Goal: Transaction & Acquisition: Purchase product/service

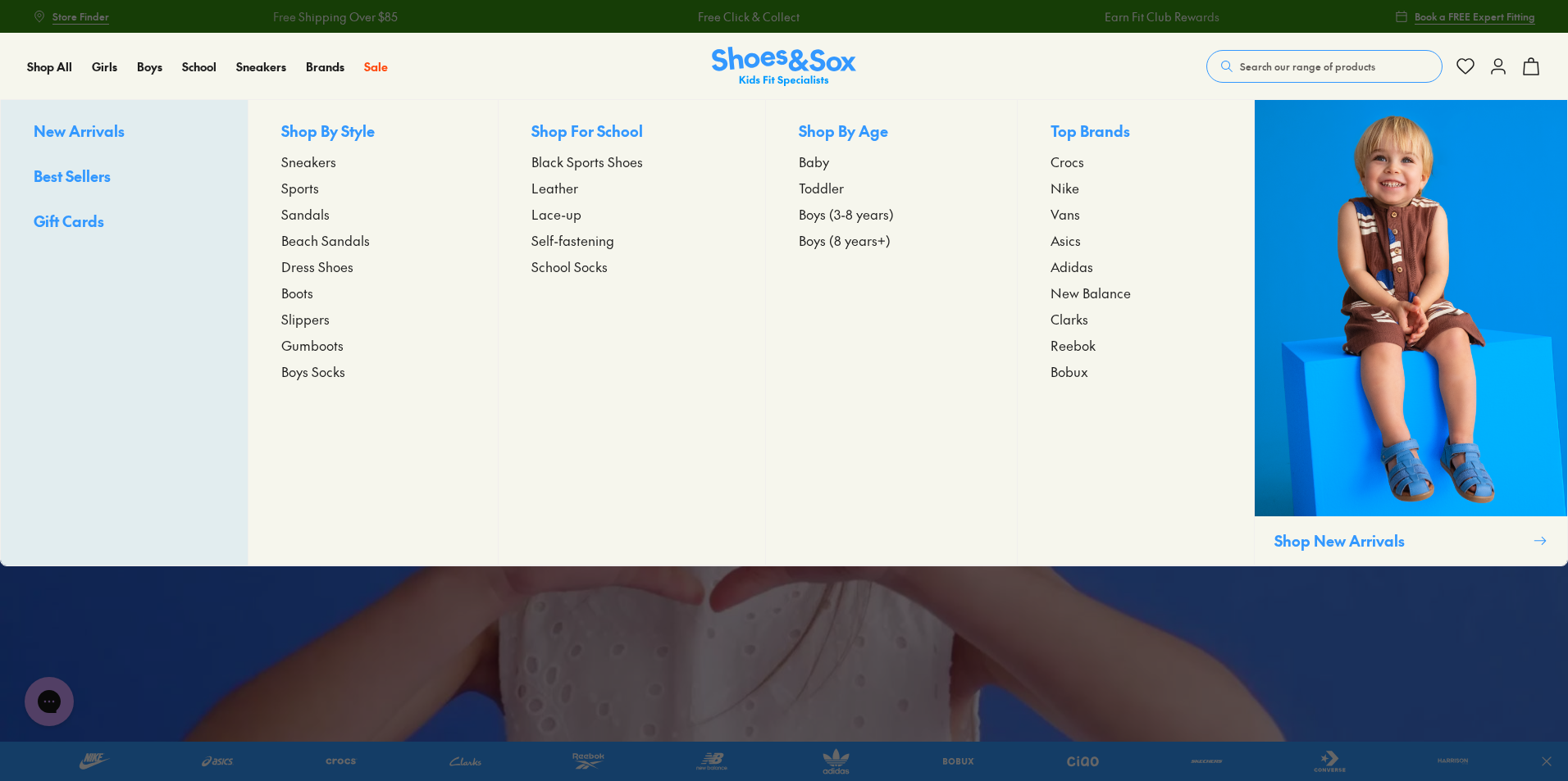
click at [309, 163] on span "Sneakers" at bounding box center [309, 161] width 55 height 20
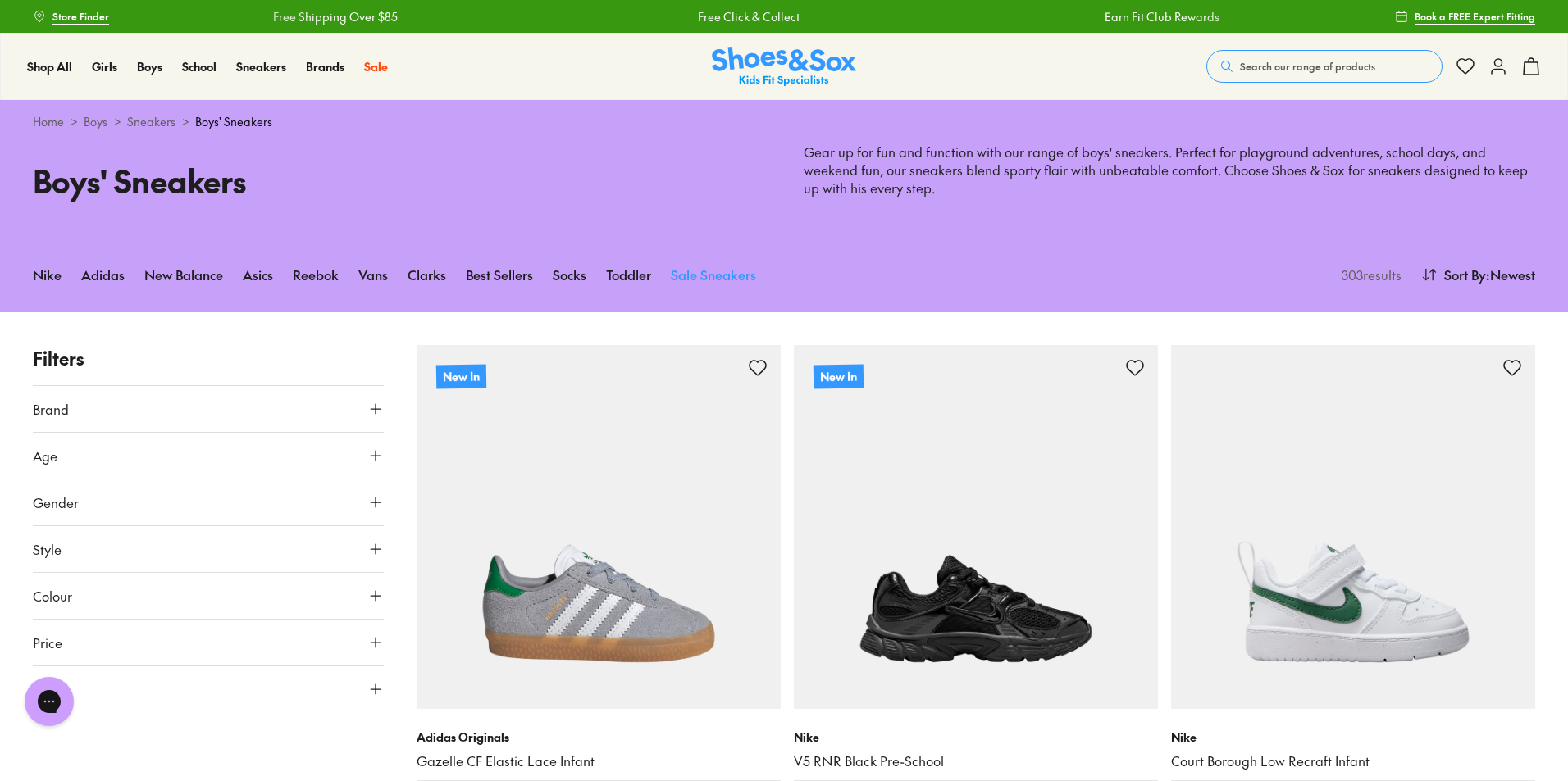
click at [728, 275] on link "Sale Sneakers" at bounding box center [713, 274] width 86 height 36
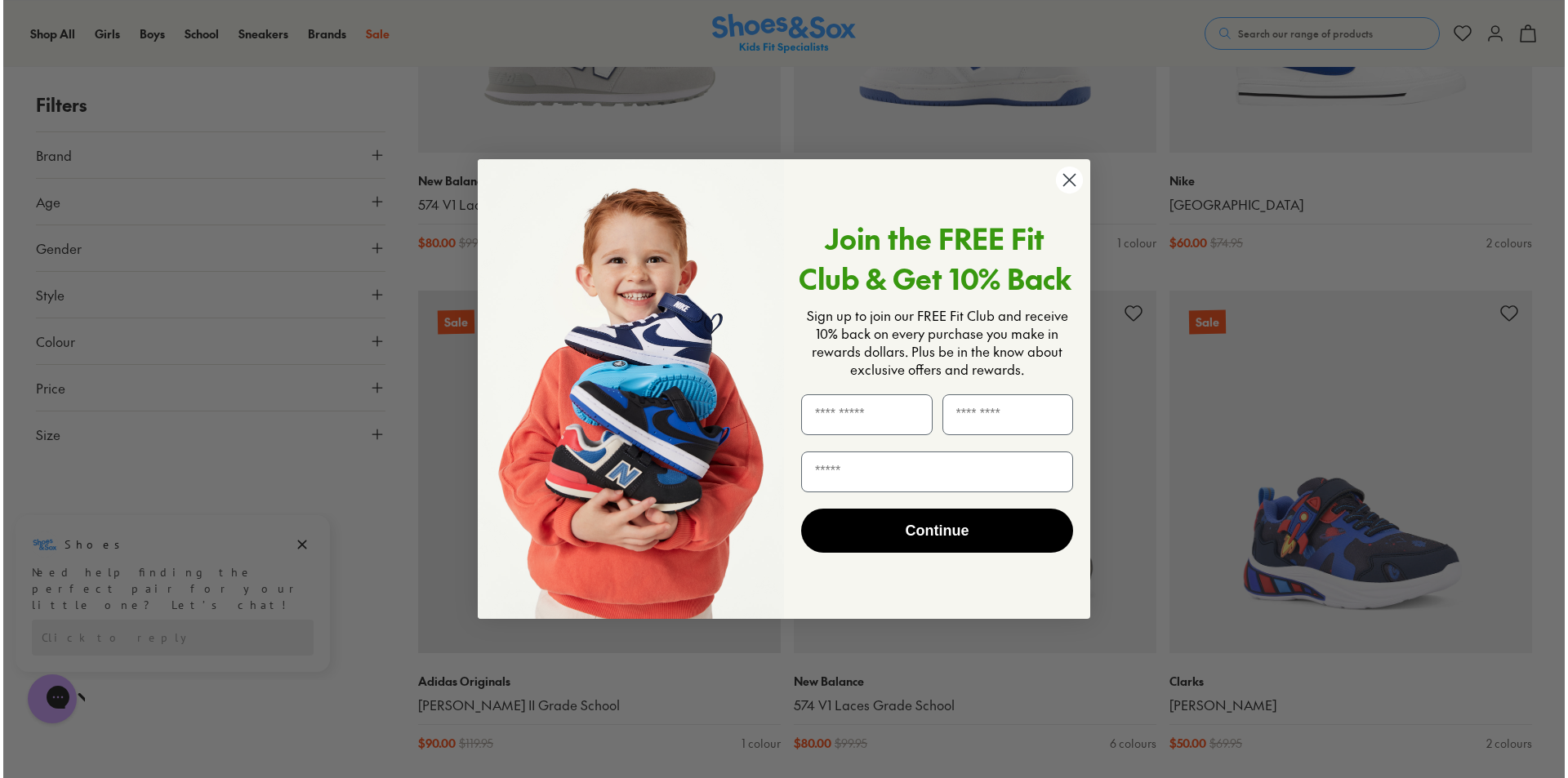
scroll to position [2046, 0]
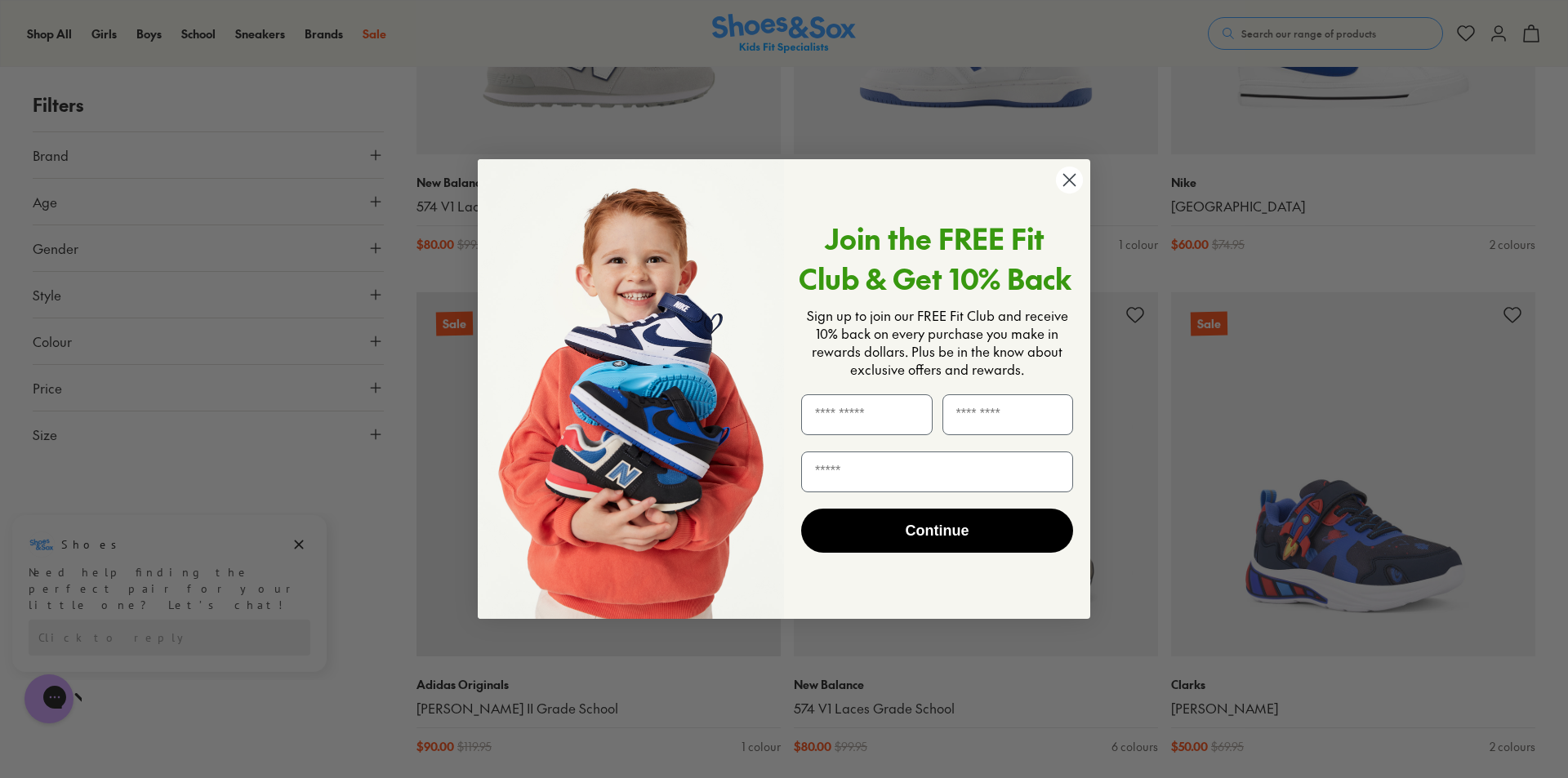
click at [1064, 175] on icon "Close dialog" at bounding box center [1070, 181] width 12 height 12
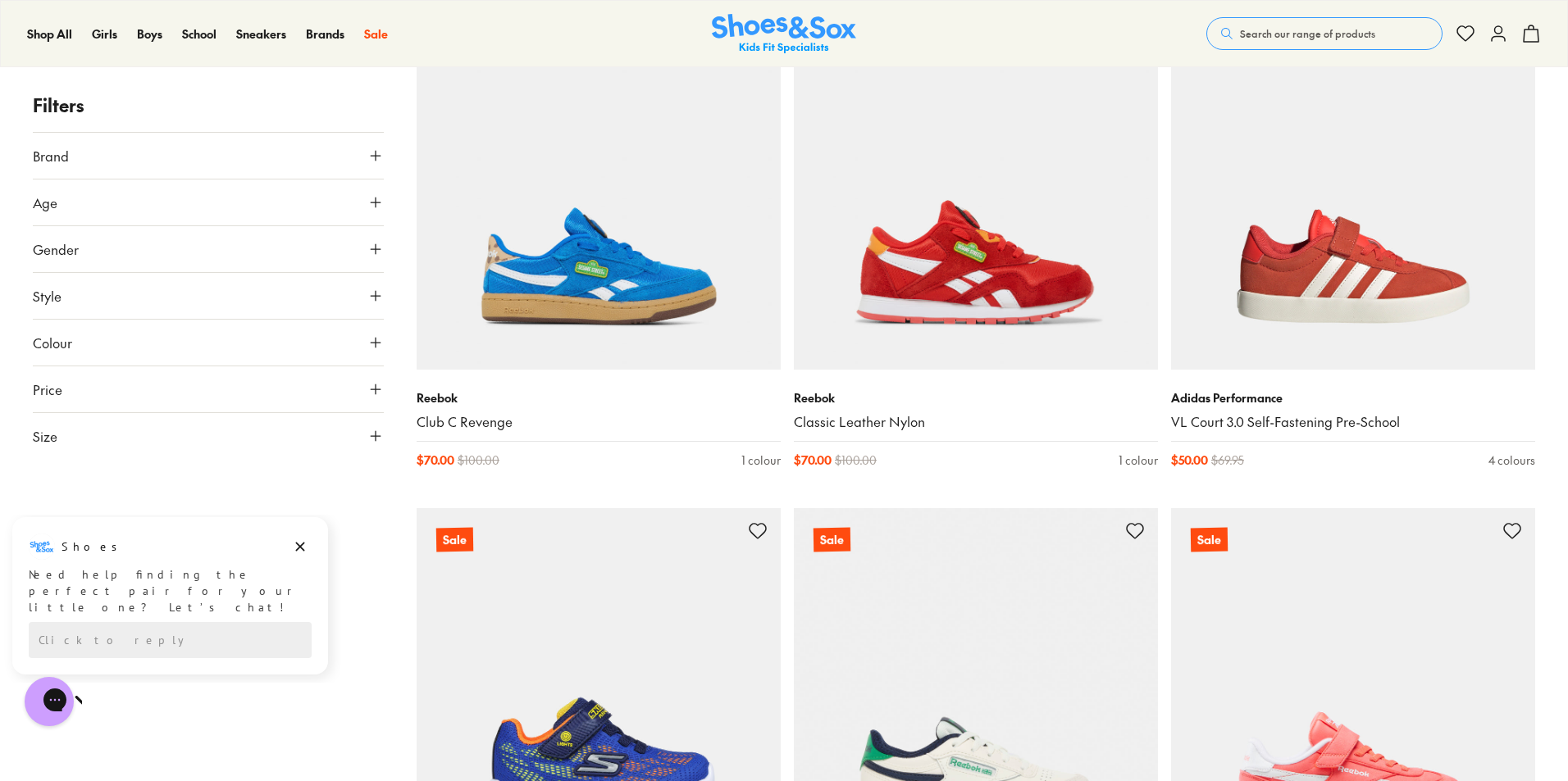
scroll to position [4591, 0]
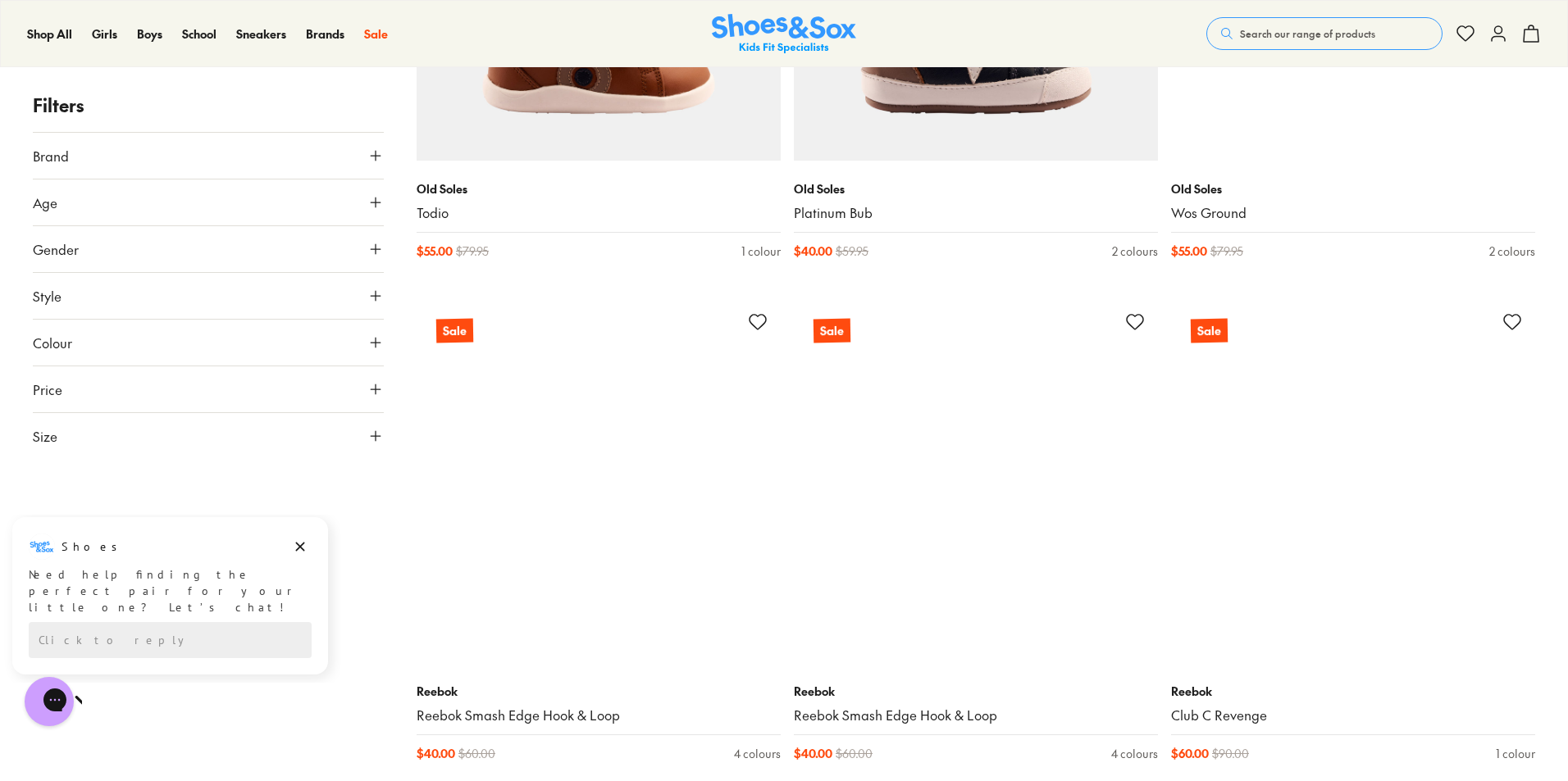
scroll to position [5738, 0]
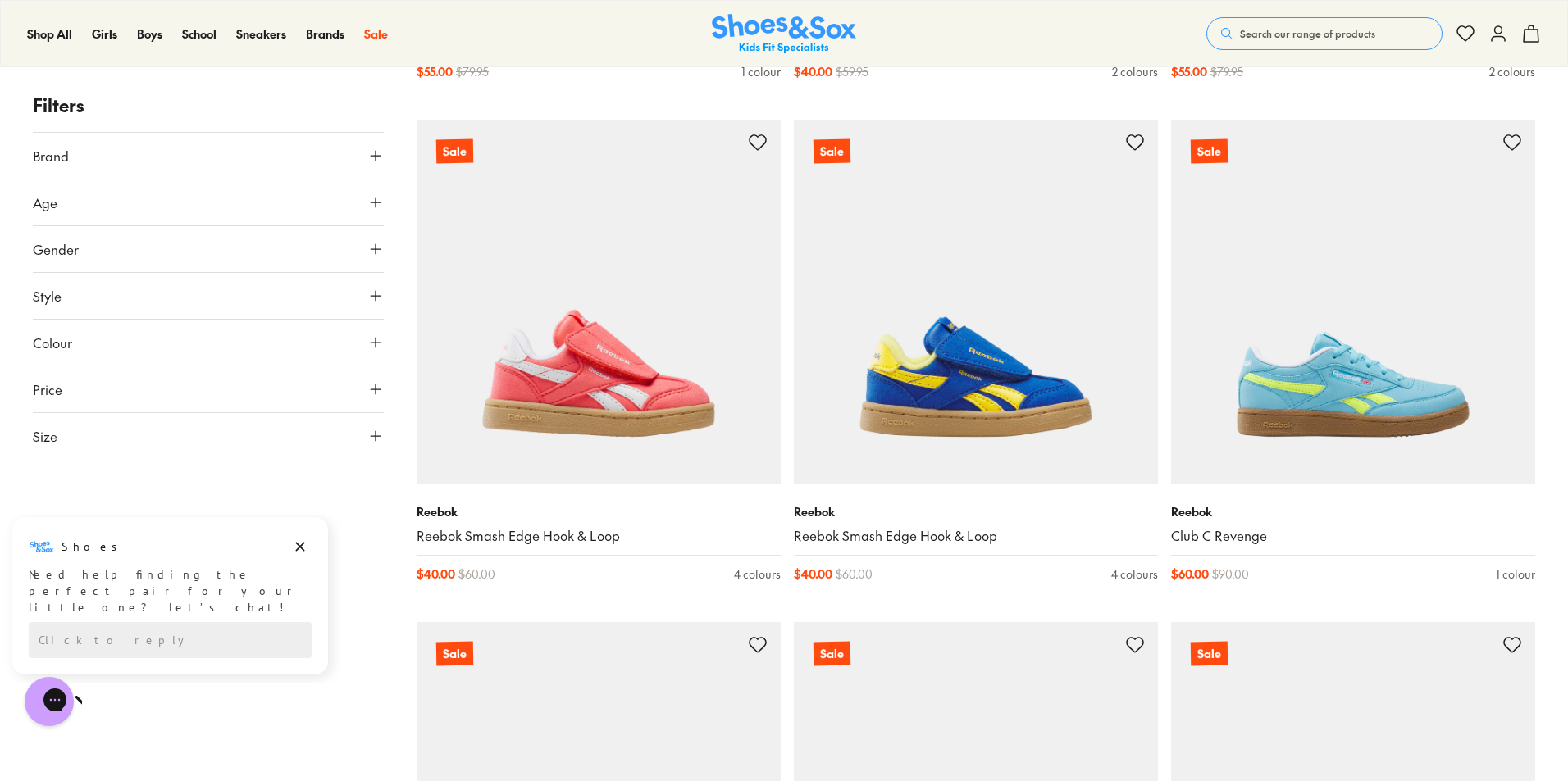
click at [362, 436] on button "Size" at bounding box center [208, 436] width 351 height 46
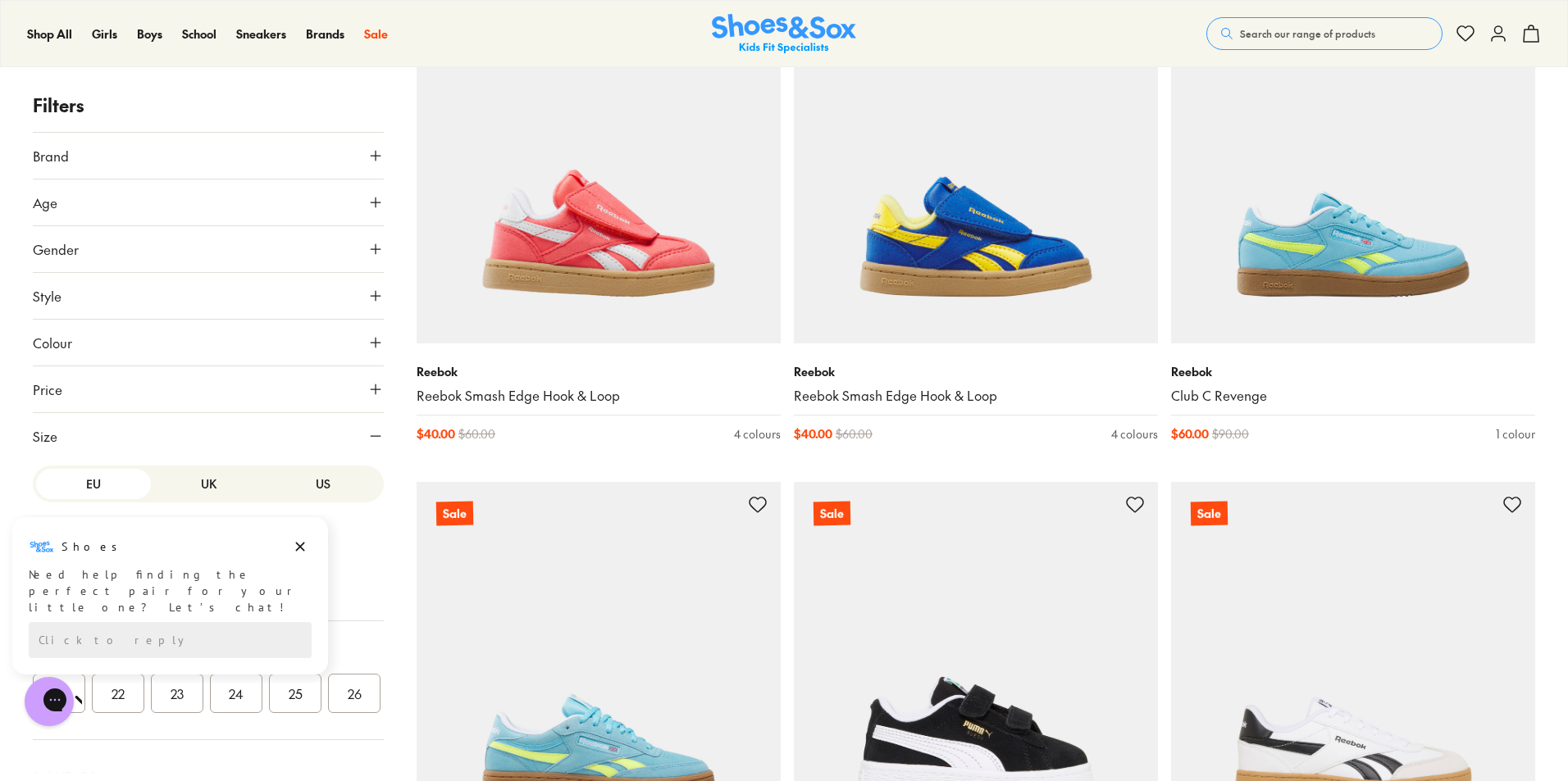
scroll to position [5903, 0]
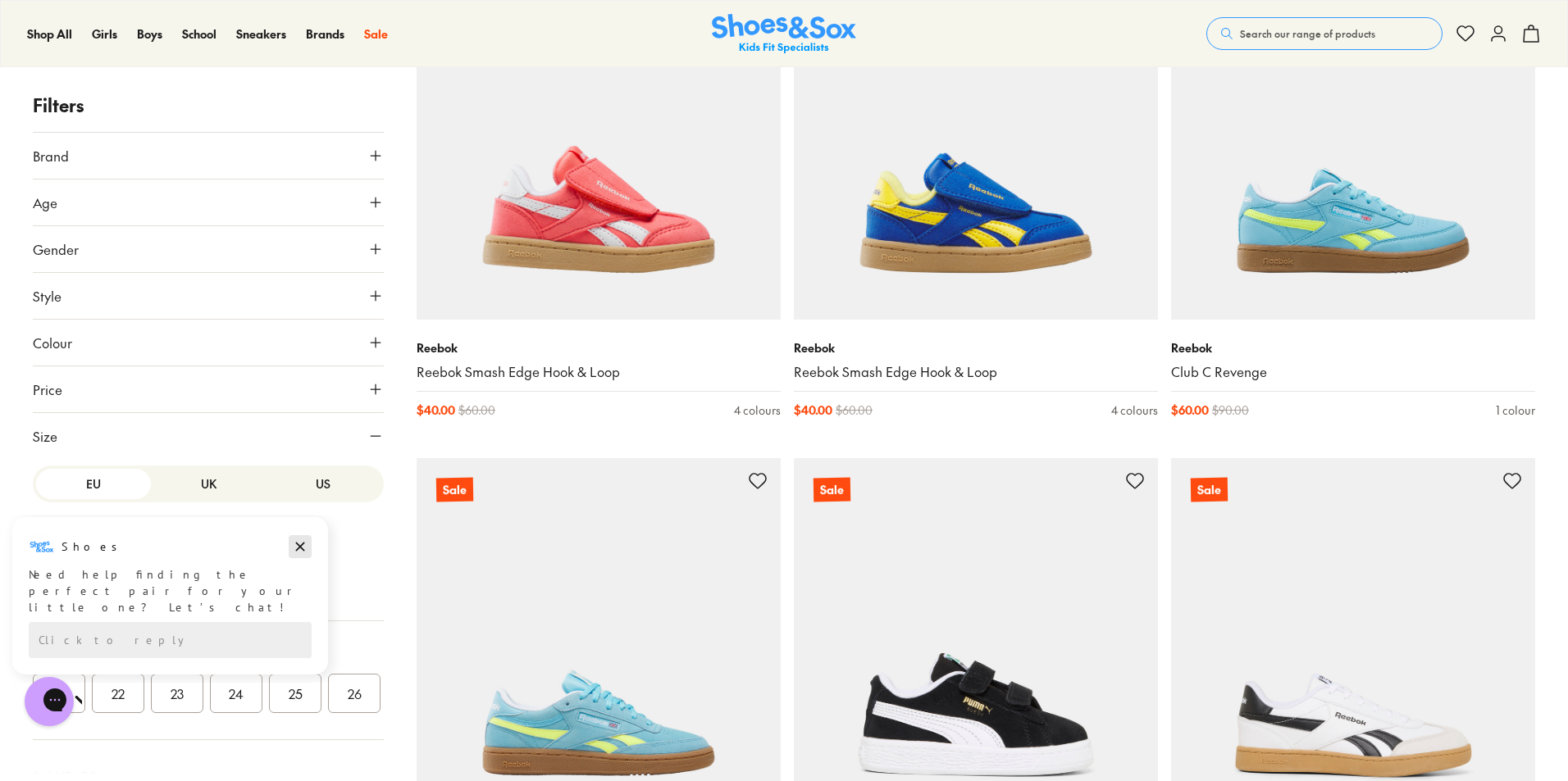
click at [306, 551] on icon "Dismiss campaign" at bounding box center [300, 547] width 17 height 20
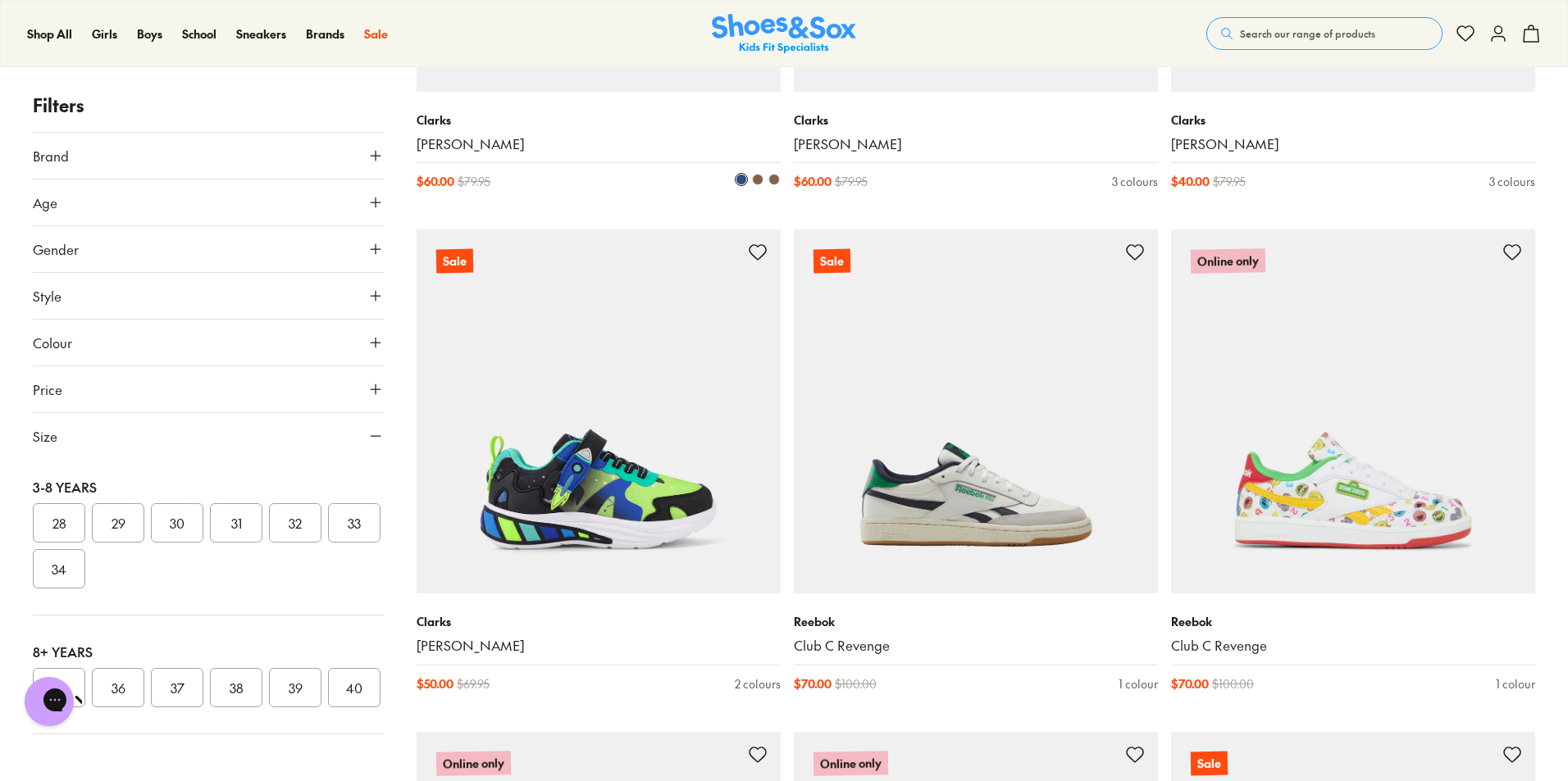
scroll to position [3525, 0]
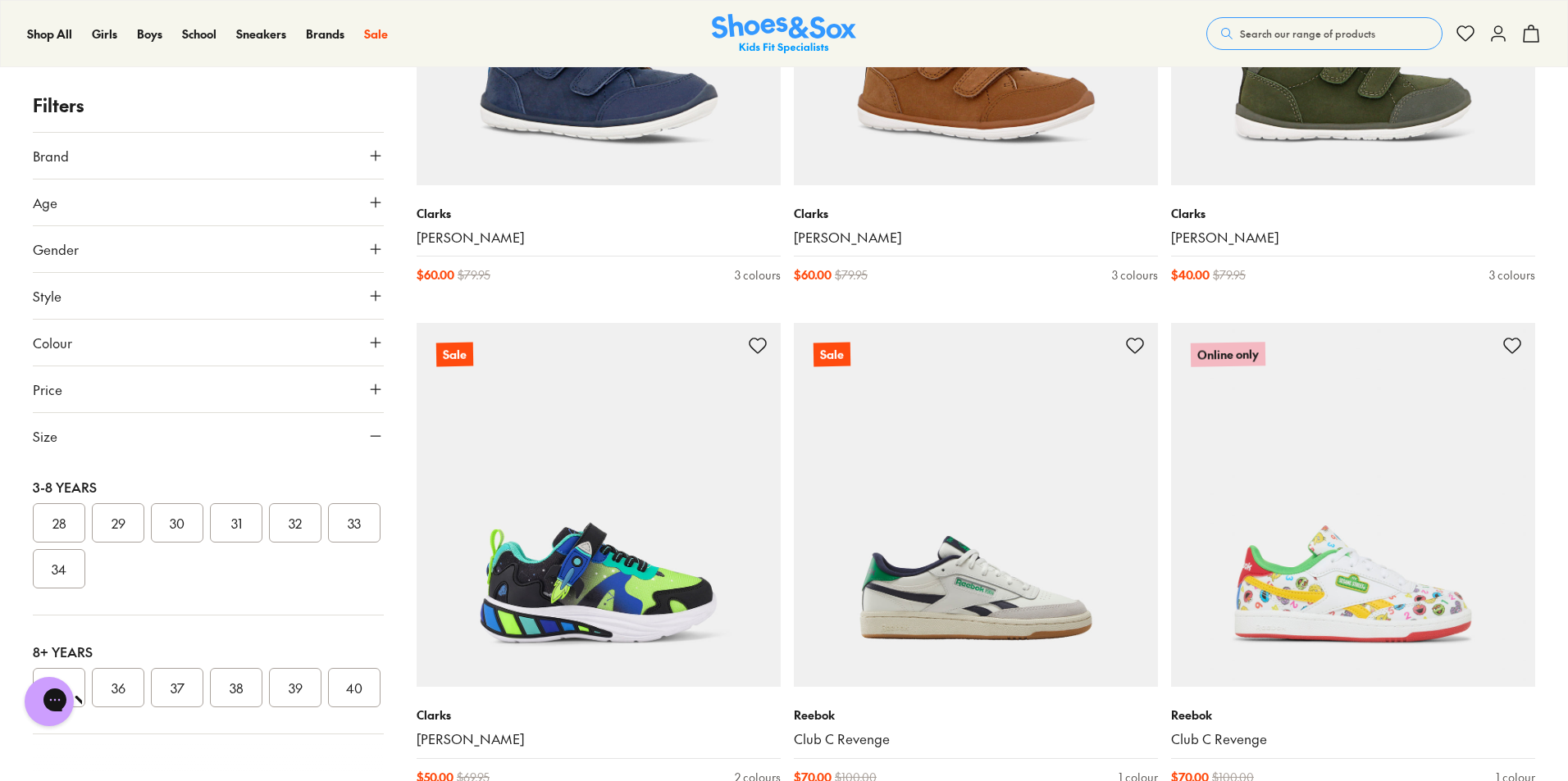
click at [383, 204] on icon at bounding box center [376, 203] width 17 height 17
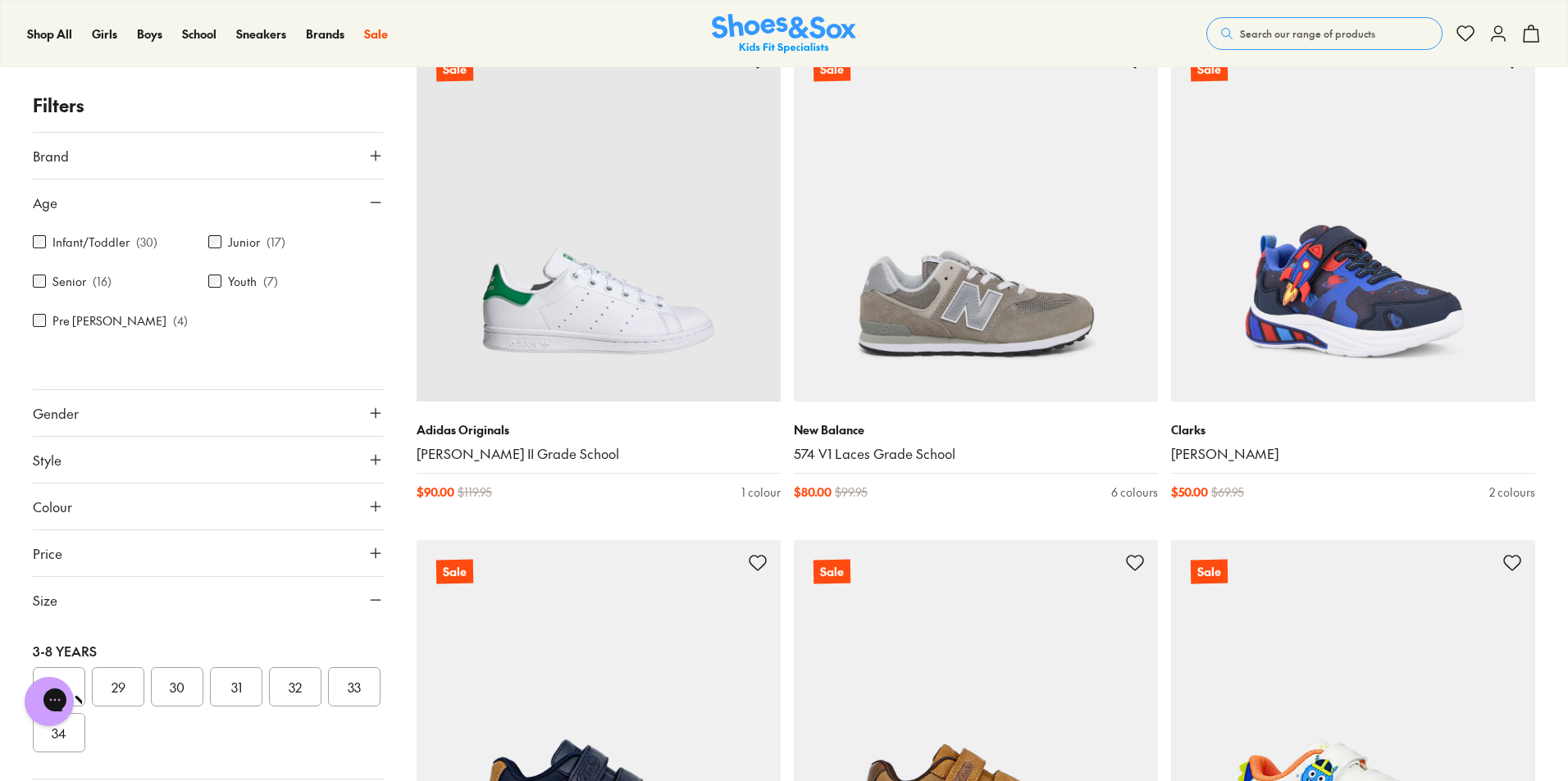
scroll to position [2296, 0]
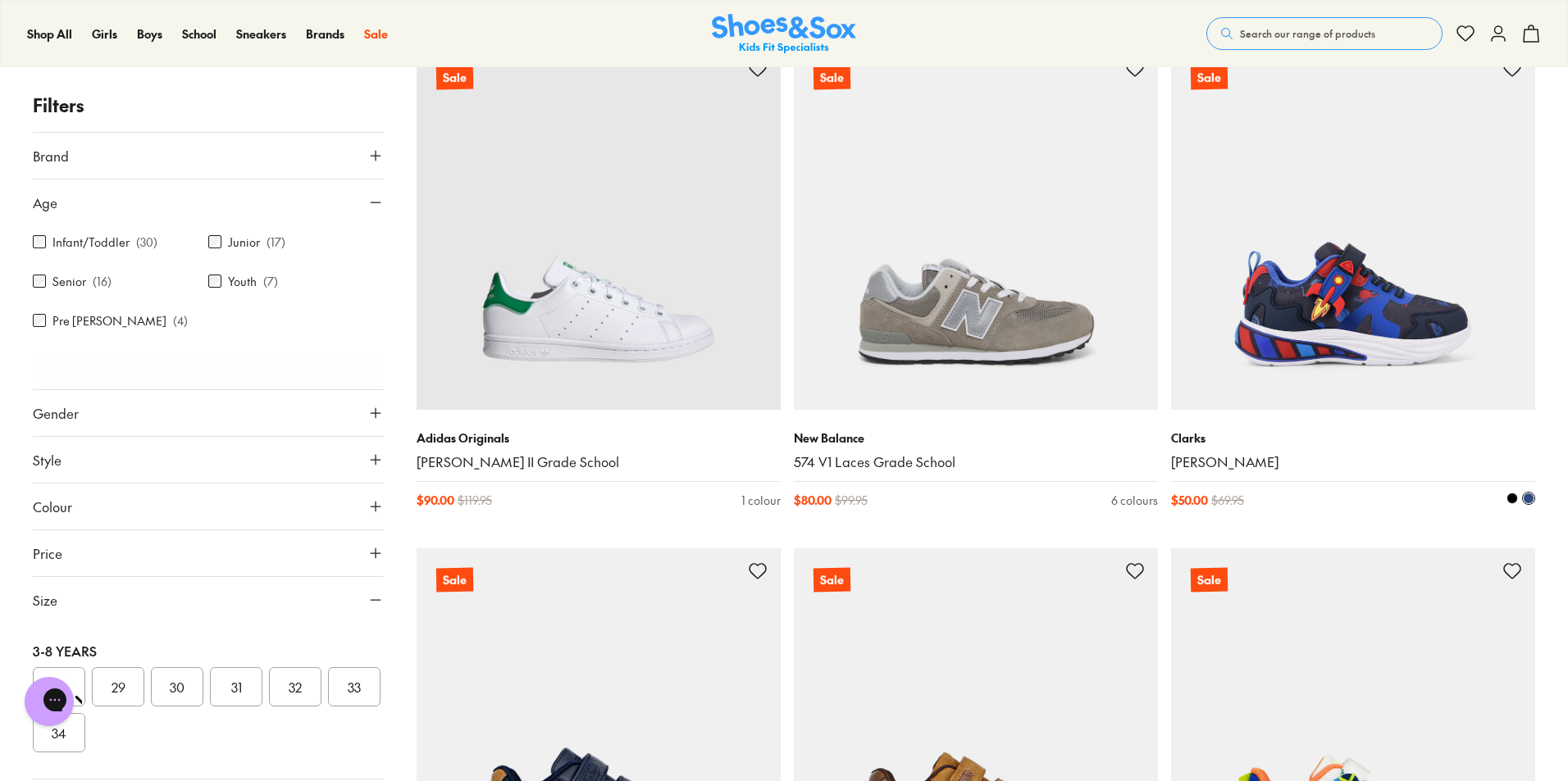
click at [1364, 293] on img at bounding box center [1353, 228] width 364 height 364
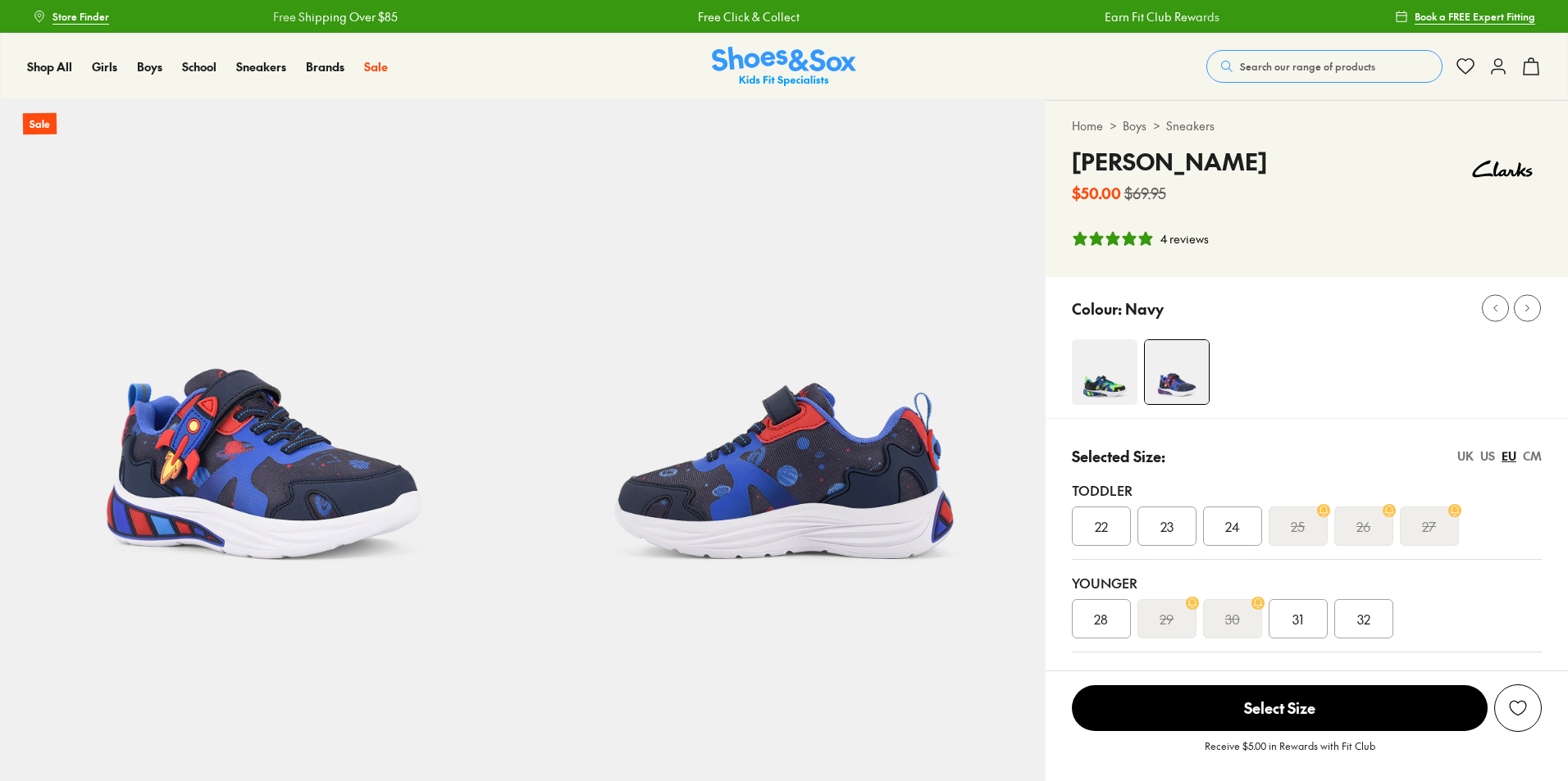
select select "*"
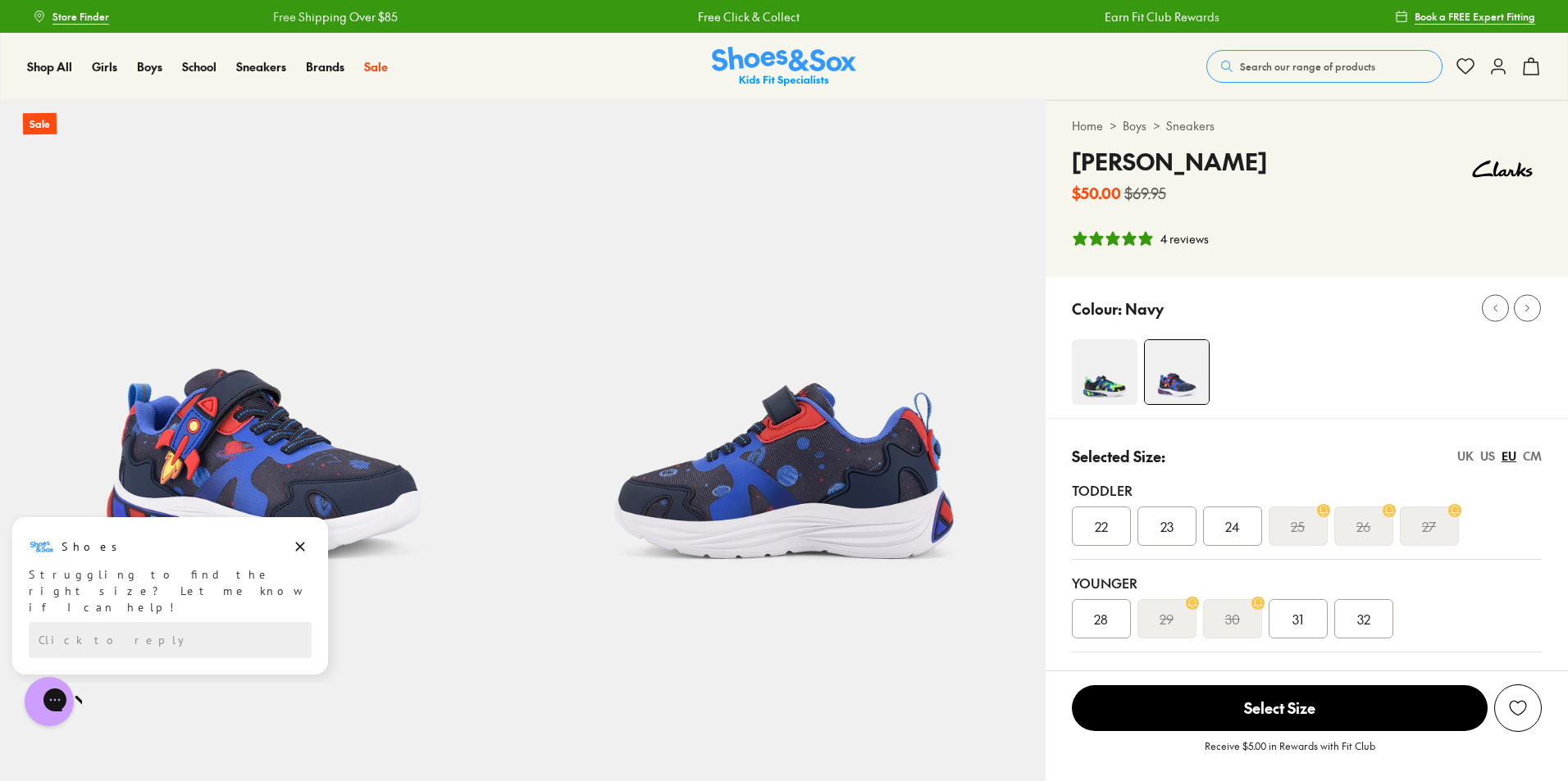
click at [1489, 457] on div "US" at bounding box center [1487, 456] width 15 height 17
click at [1469, 455] on div "UK" at bounding box center [1465, 456] width 17 height 17
click at [1536, 460] on div "CM" at bounding box center [1531, 456] width 19 height 17
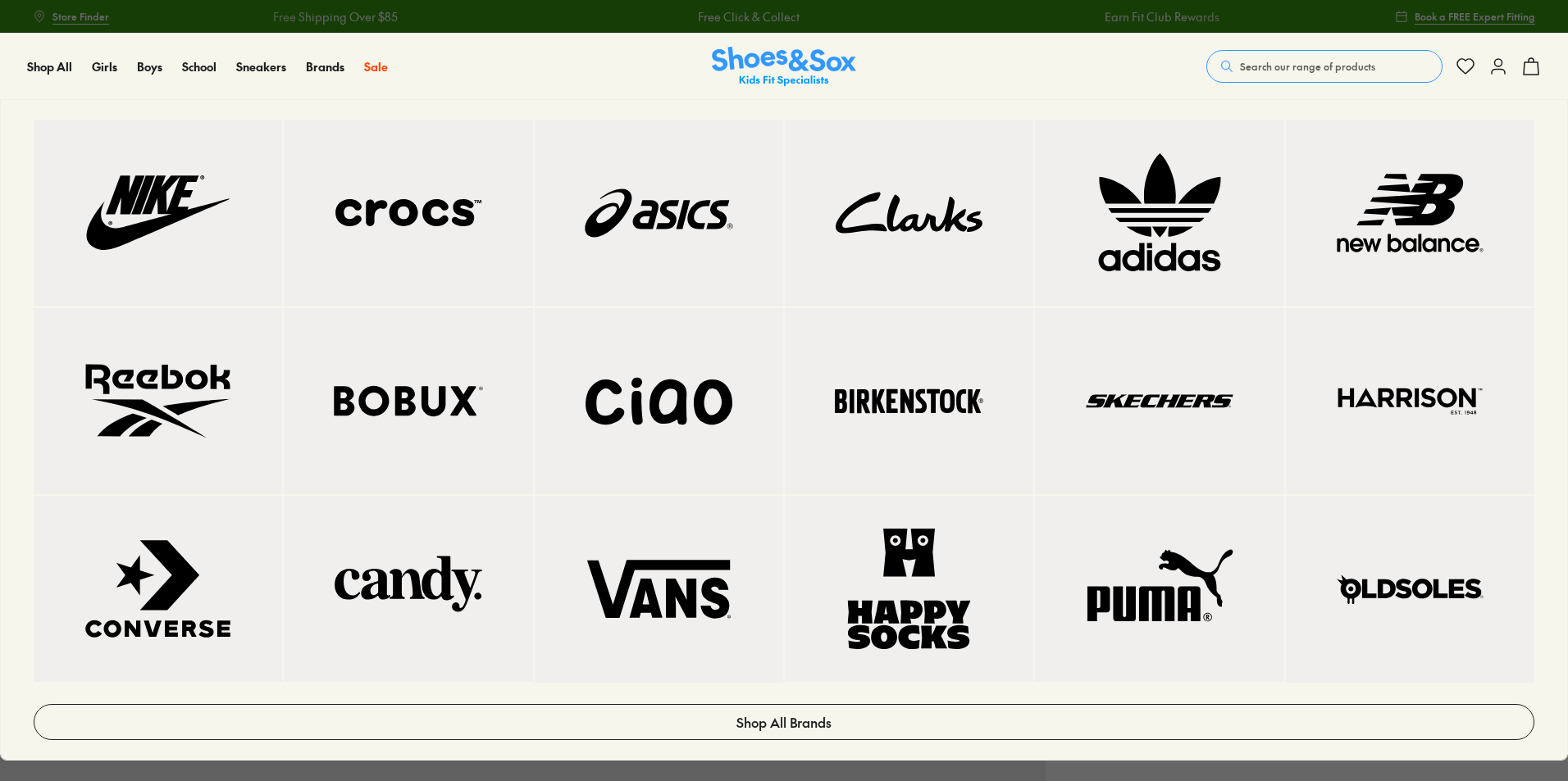
click at [672, 208] on img at bounding box center [659, 213] width 183 height 121
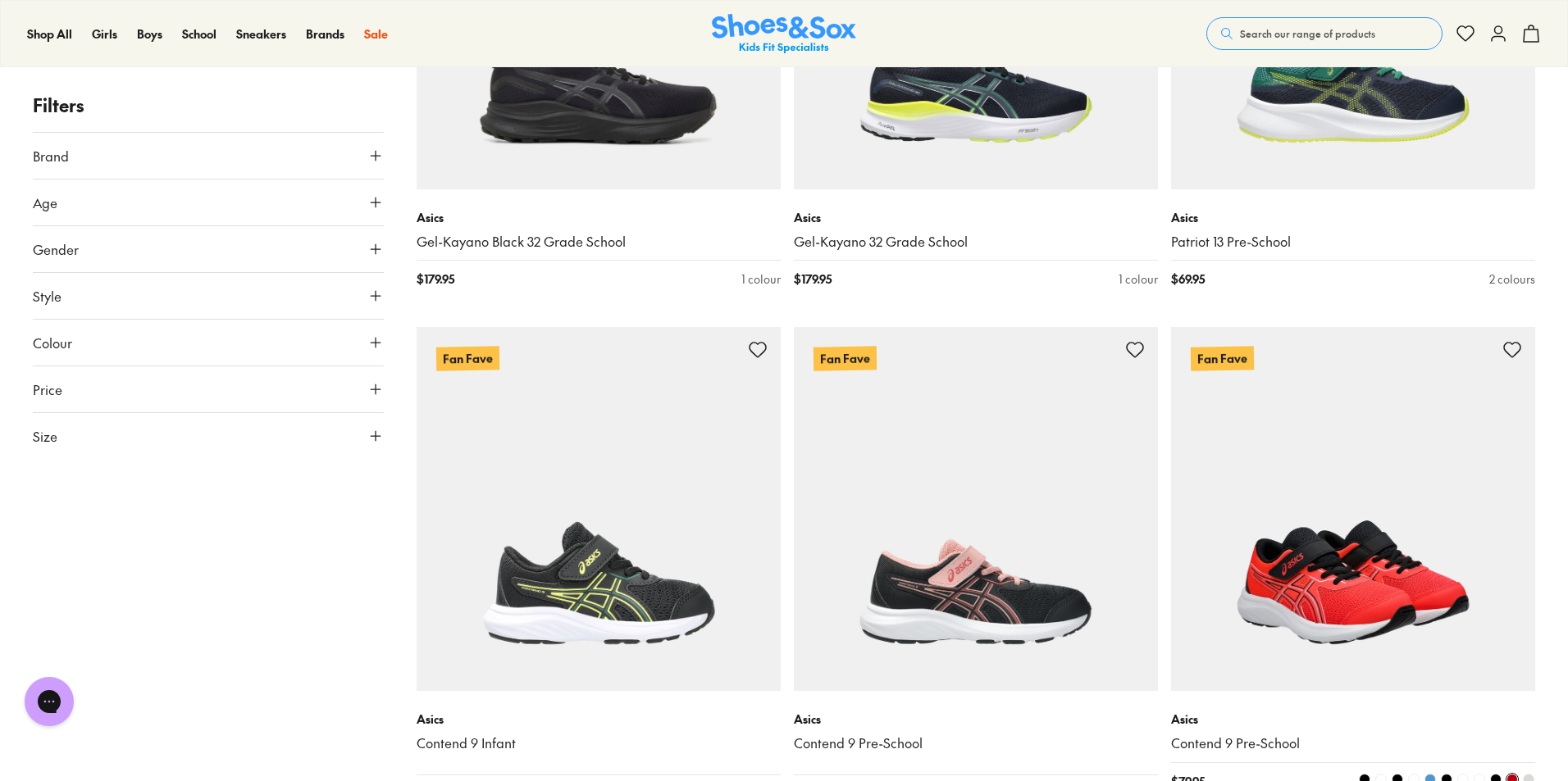
scroll to position [1558, 0]
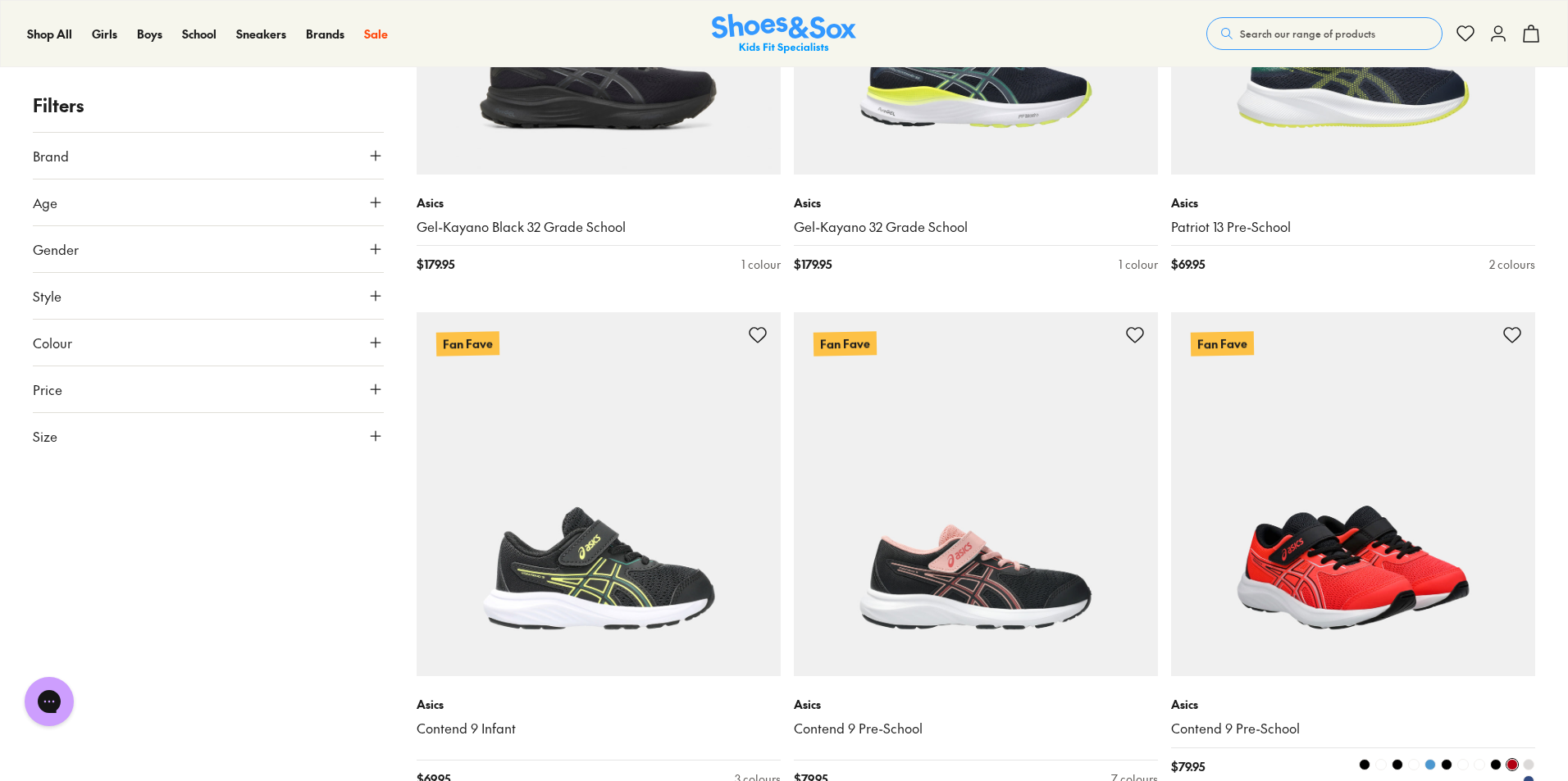
click at [1308, 598] on img at bounding box center [1353, 495] width 364 height 364
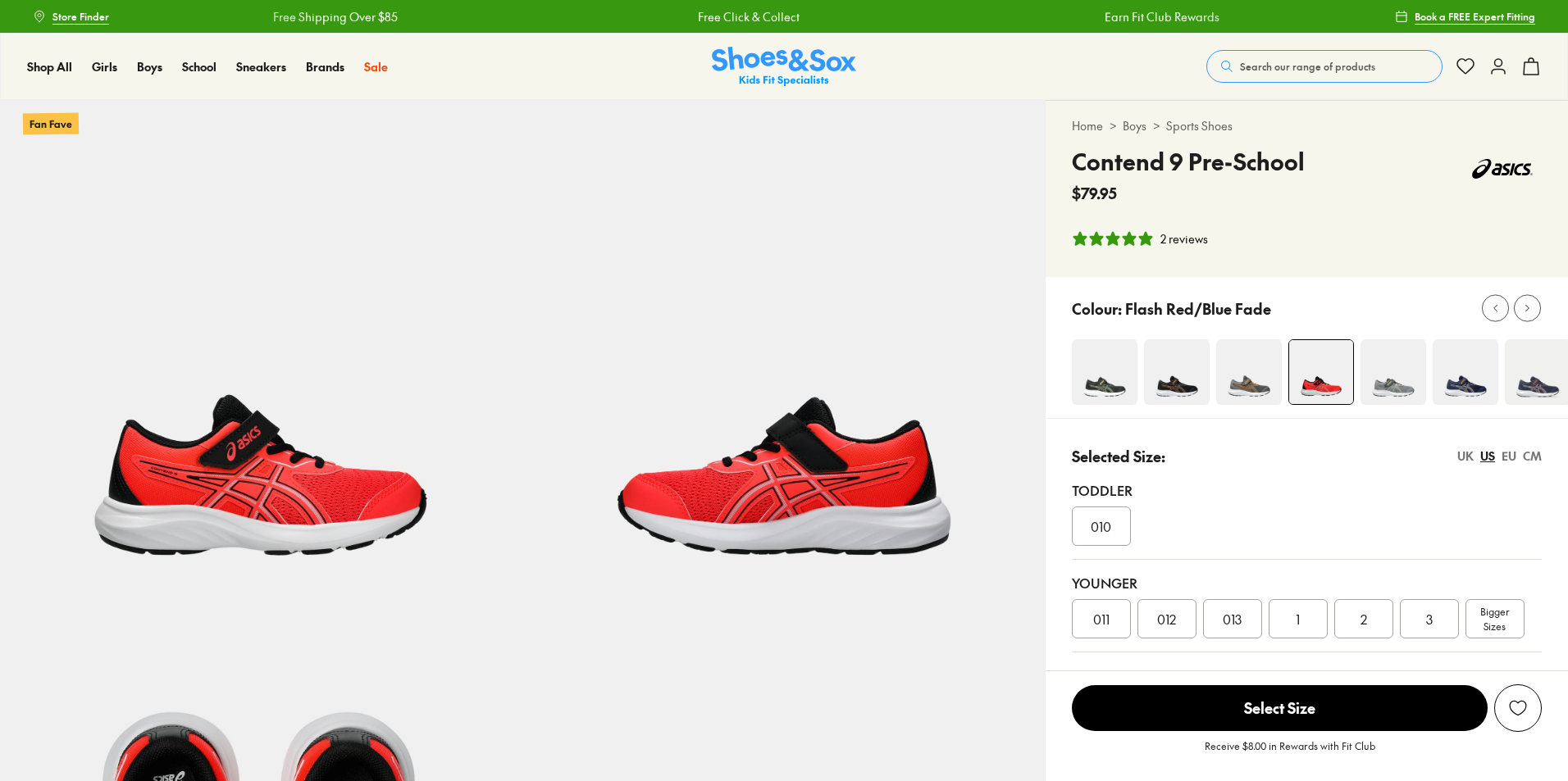
select select "*"
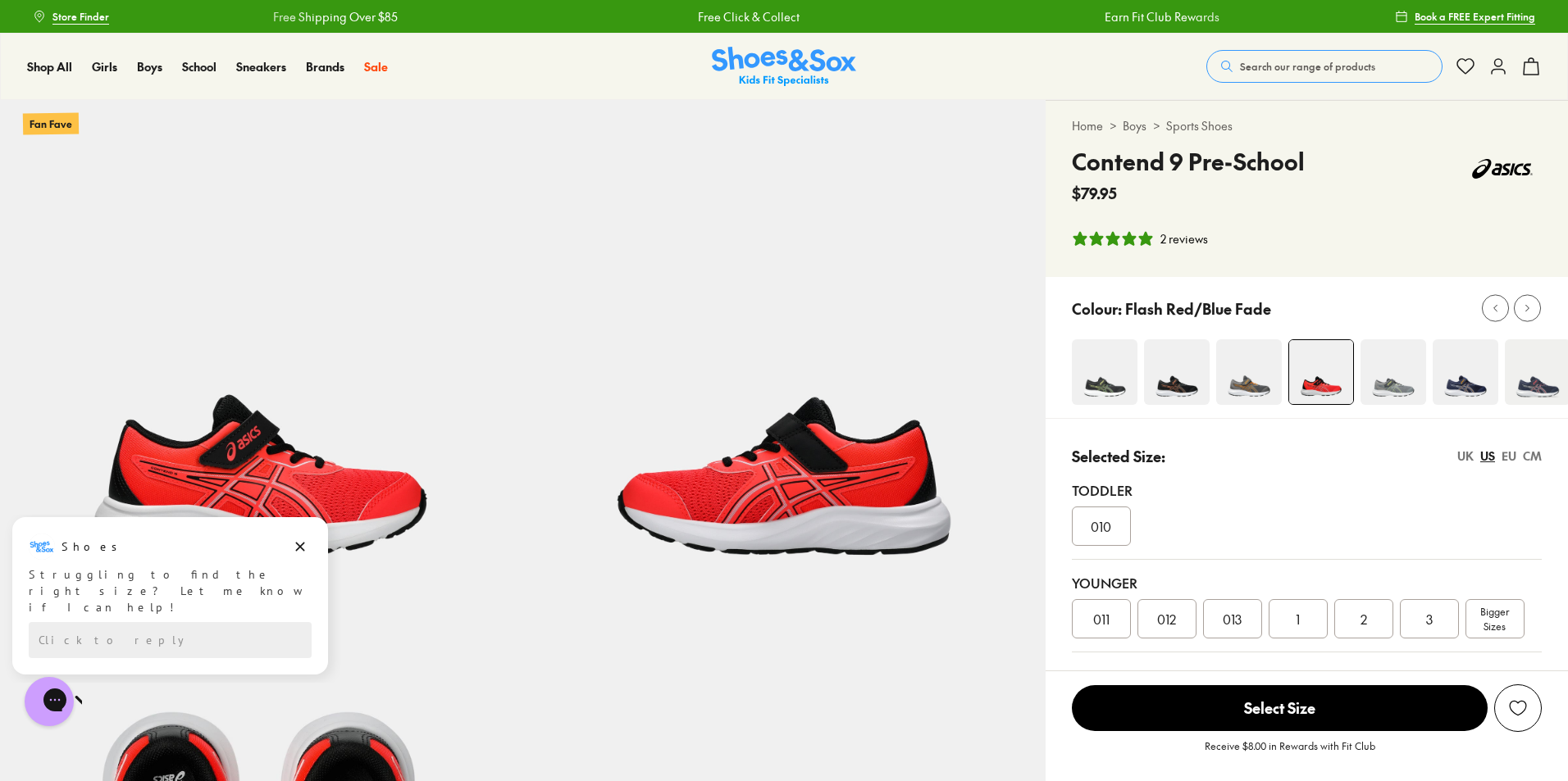
click at [1463, 453] on div "UK" at bounding box center [1465, 456] width 17 height 17
click at [1493, 459] on div "US" at bounding box center [1487, 456] width 15 height 17
click at [1402, 395] on img at bounding box center [1392, 372] width 66 height 66
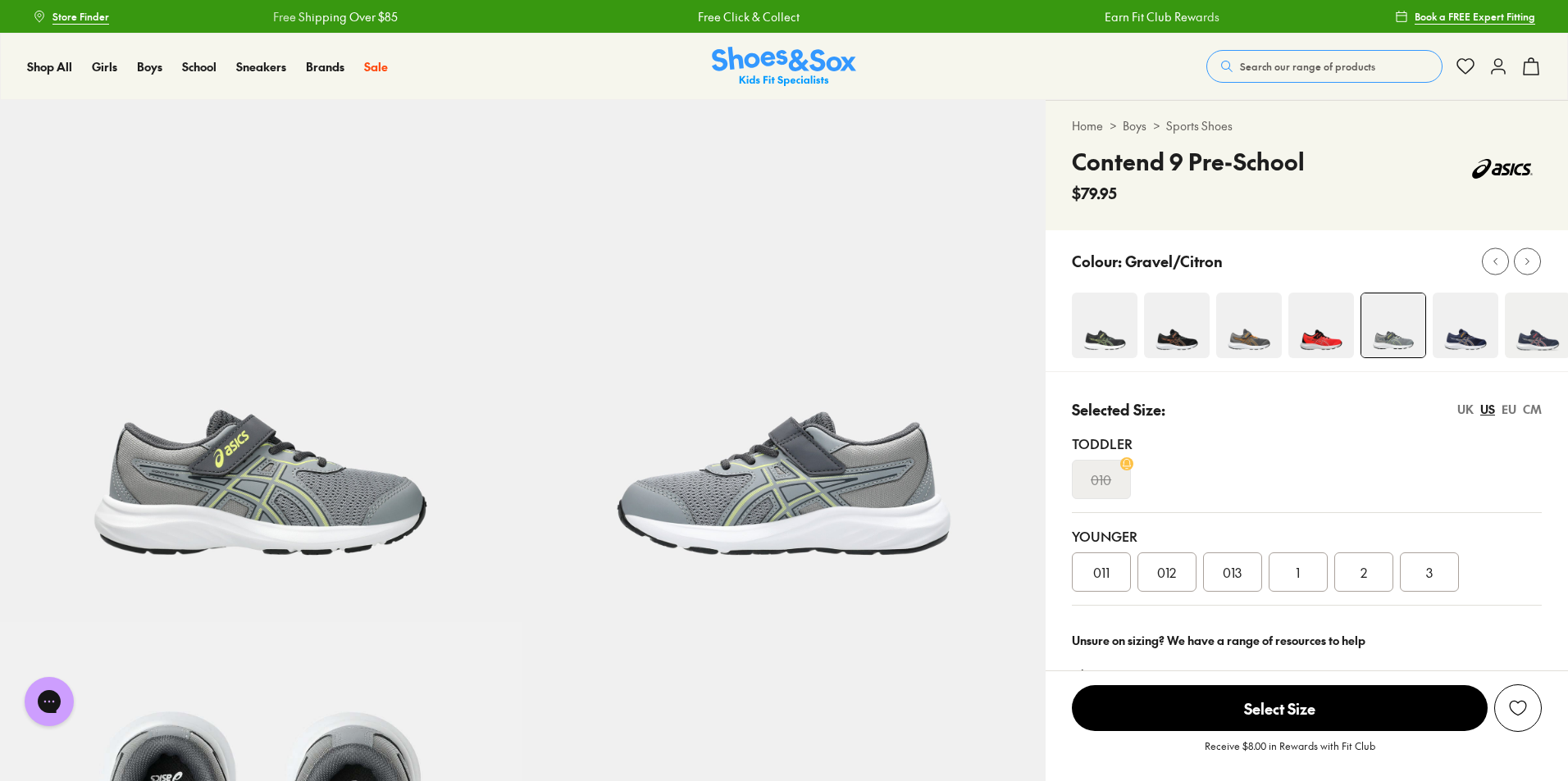
select select "*"
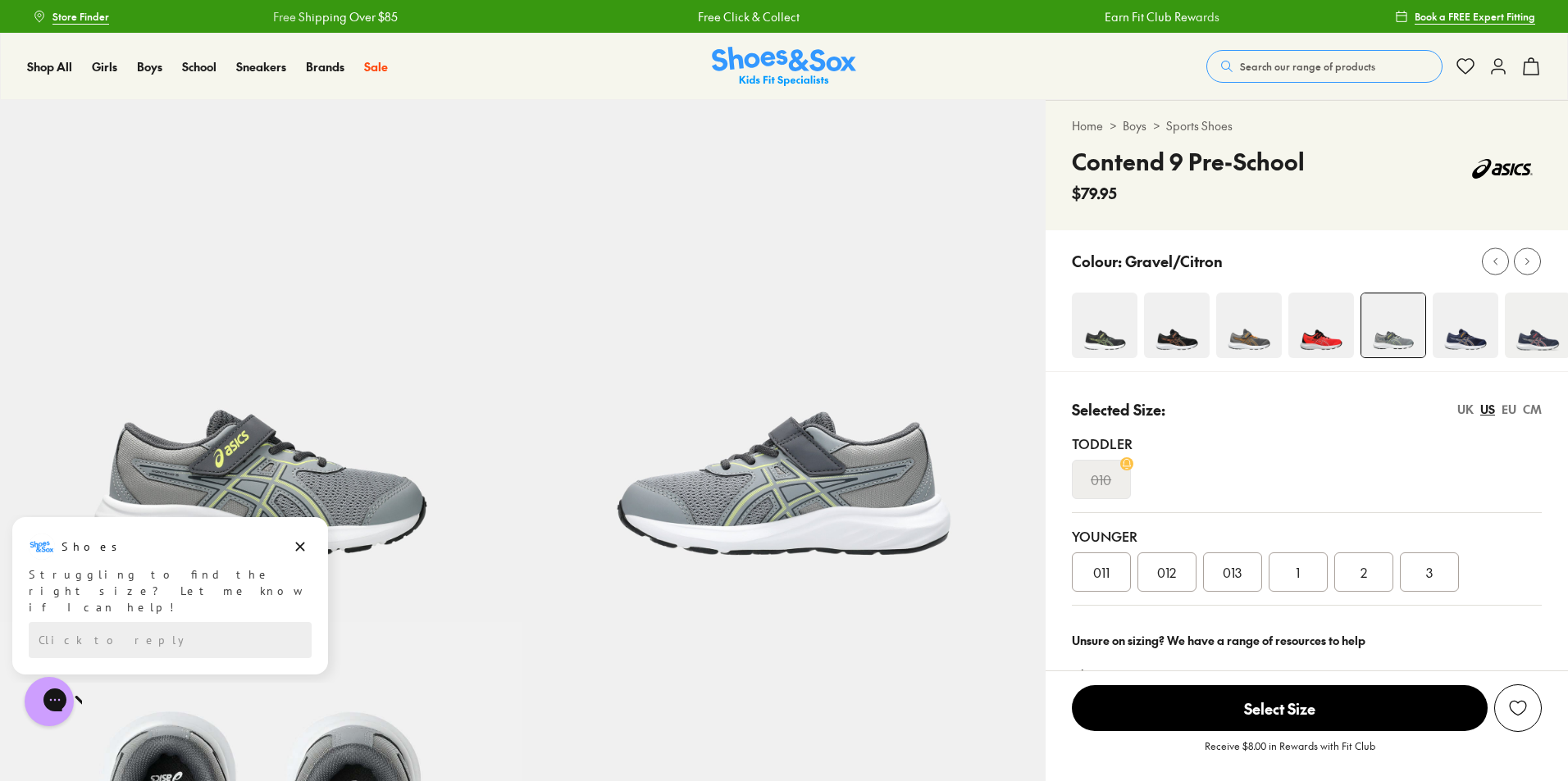
click at [1470, 413] on div "UK" at bounding box center [1465, 409] width 17 height 17
click at [1508, 408] on div "EU" at bounding box center [1509, 409] width 15 height 17
click at [1534, 414] on div "CM" at bounding box center [1531, 409] width 19 height 17
click at [1486, 413] on div "US" at bounding box center [1487, 409] width 15 height 17
click at [1110, 568] on div "011" at bounding box center [1101, 571] width 59 height 39
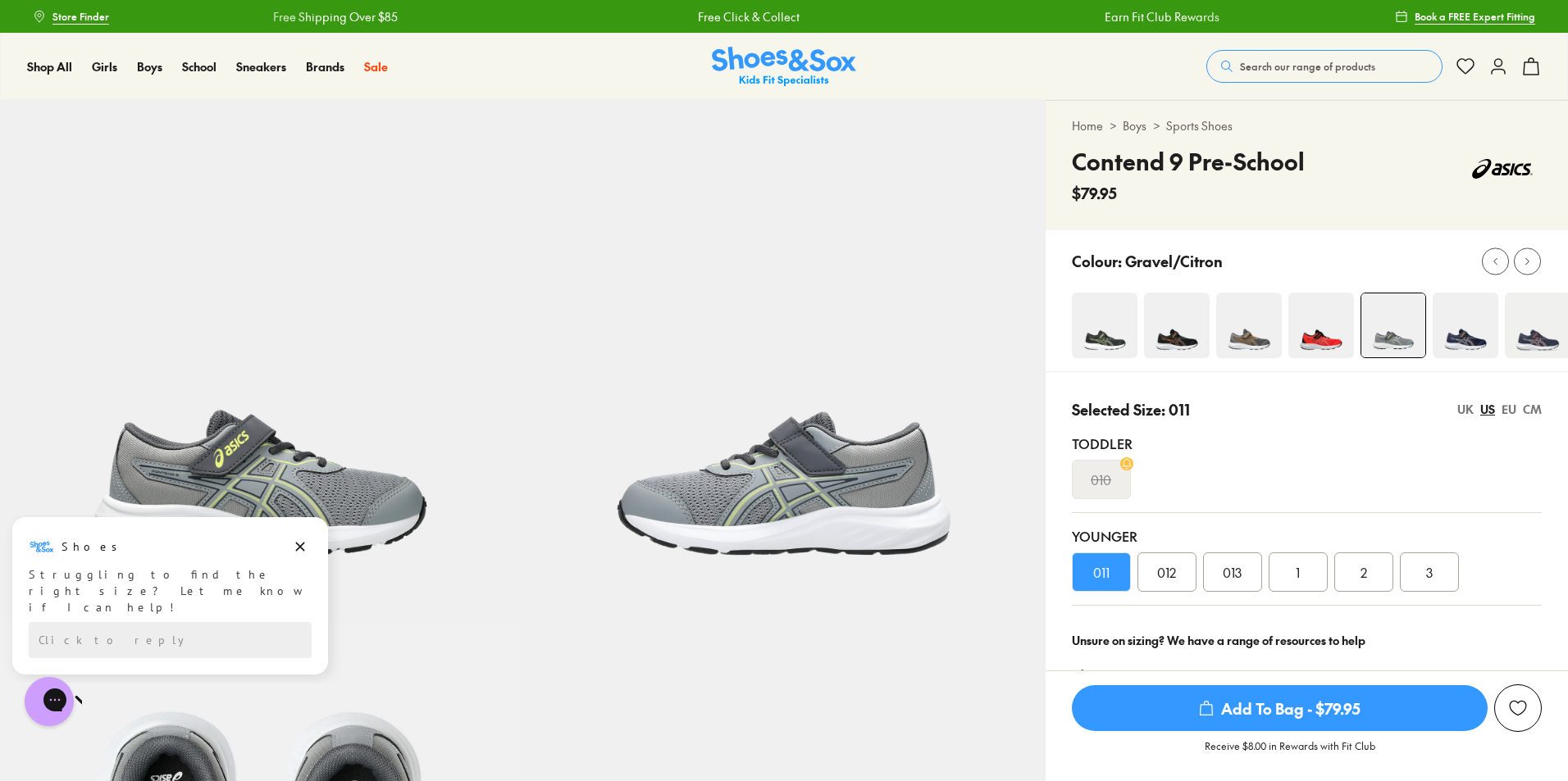
click at [1486, 340] on img at bounding box center [1465, 325] width 66 height 66
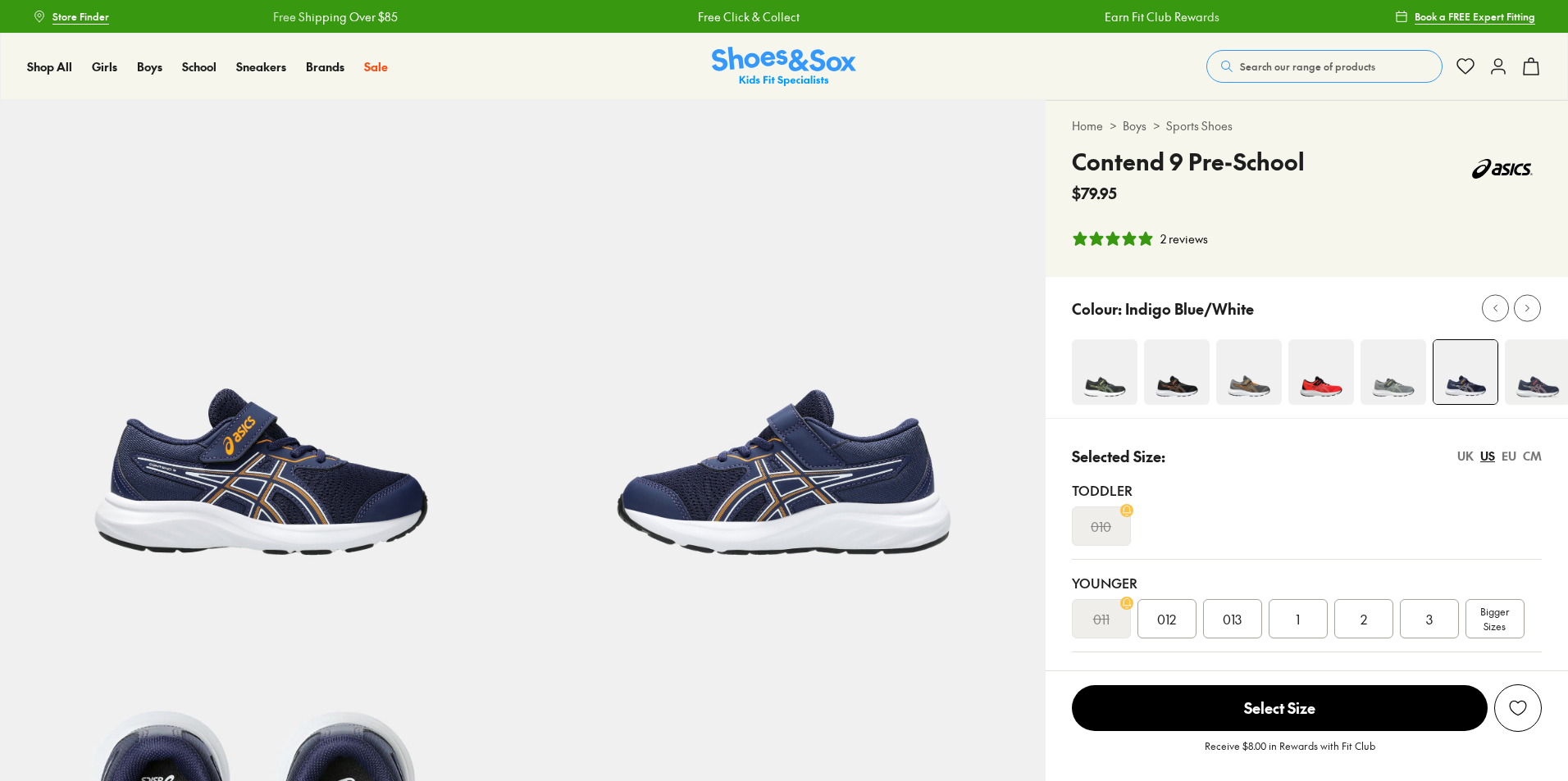
select select "*"
click at [1545, 355] on img at bounding box center [1537, 372] width 66 height 66
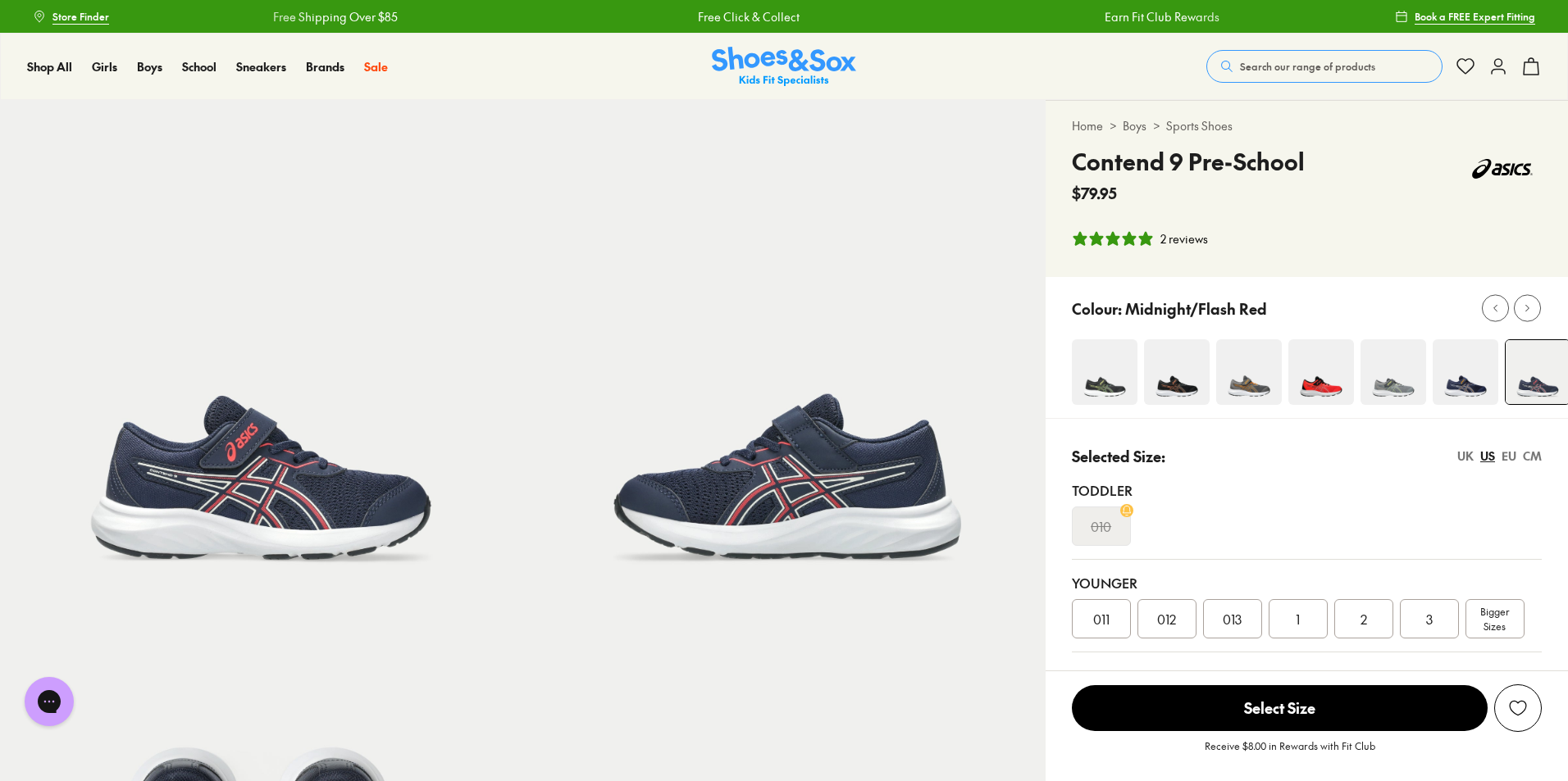
select select "*"
click at [1101, 625] on span "011" at bounding box center [1101, 619] width 17 height 20
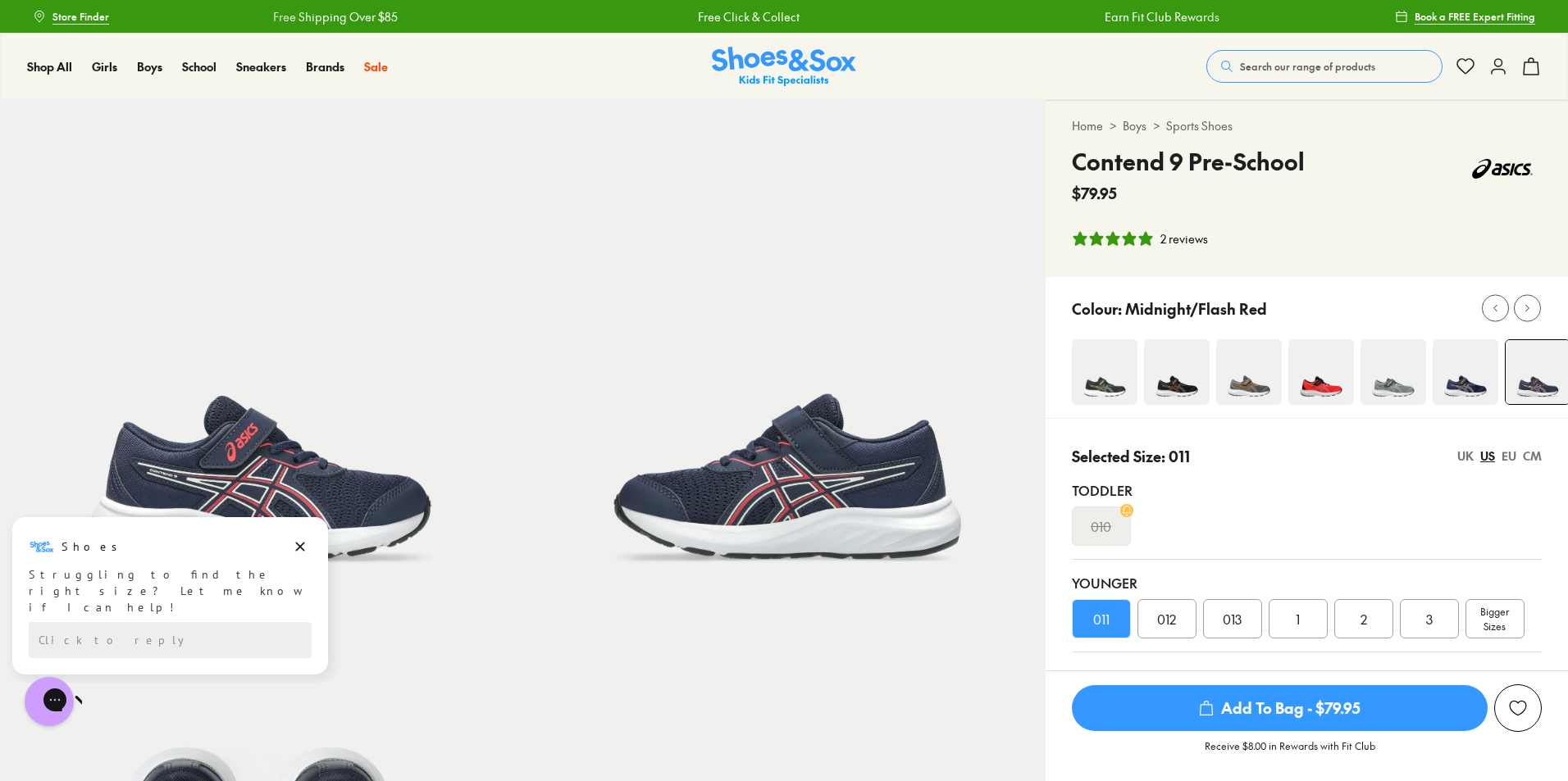
click at [1251, 707] on span "Add To Bag - $79.95" at bounding box center [1279, 708] width 416 height 46
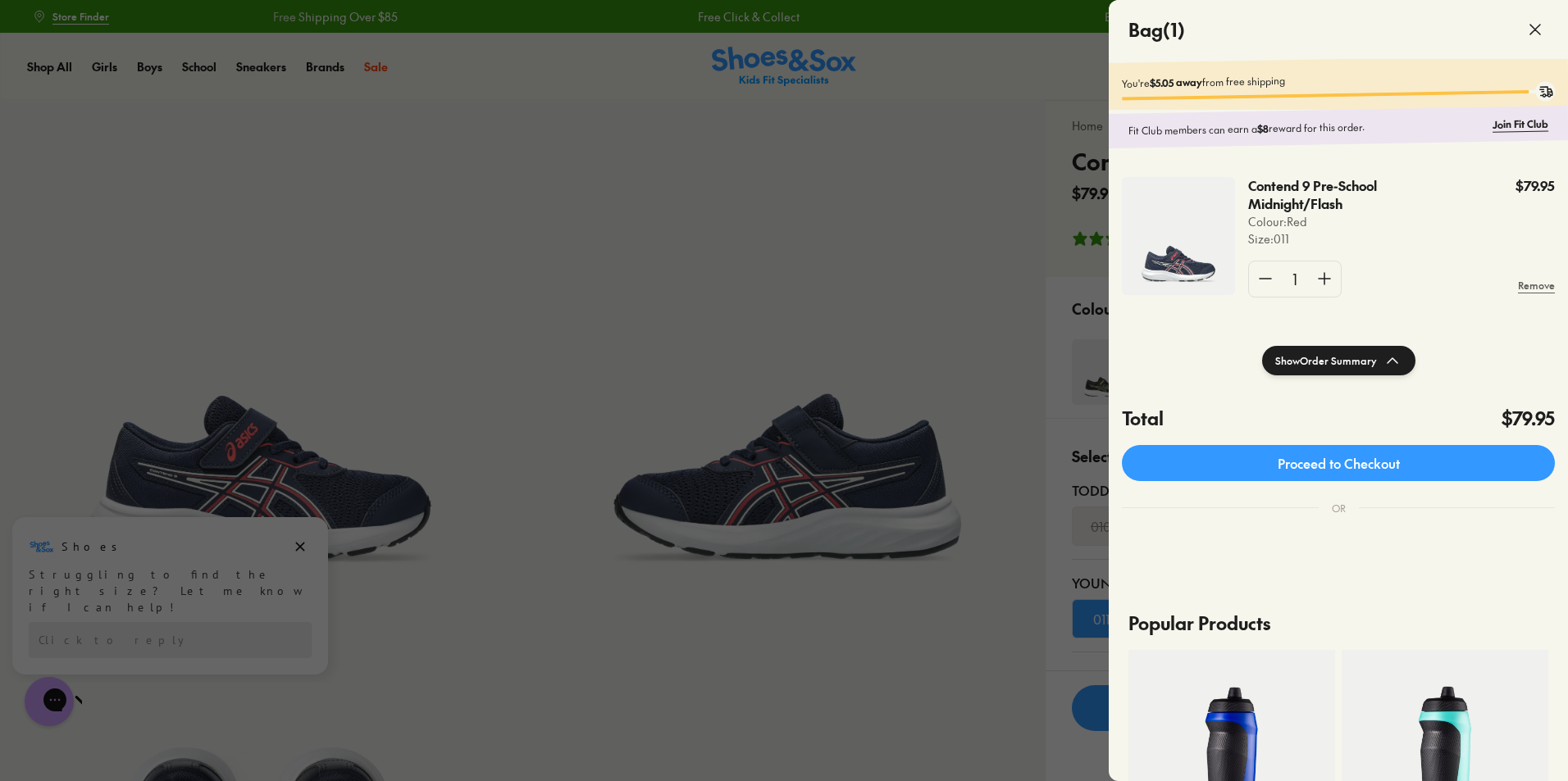
click at [1531, 32] on use at bounding box center [1535, 30] width 10 height 10
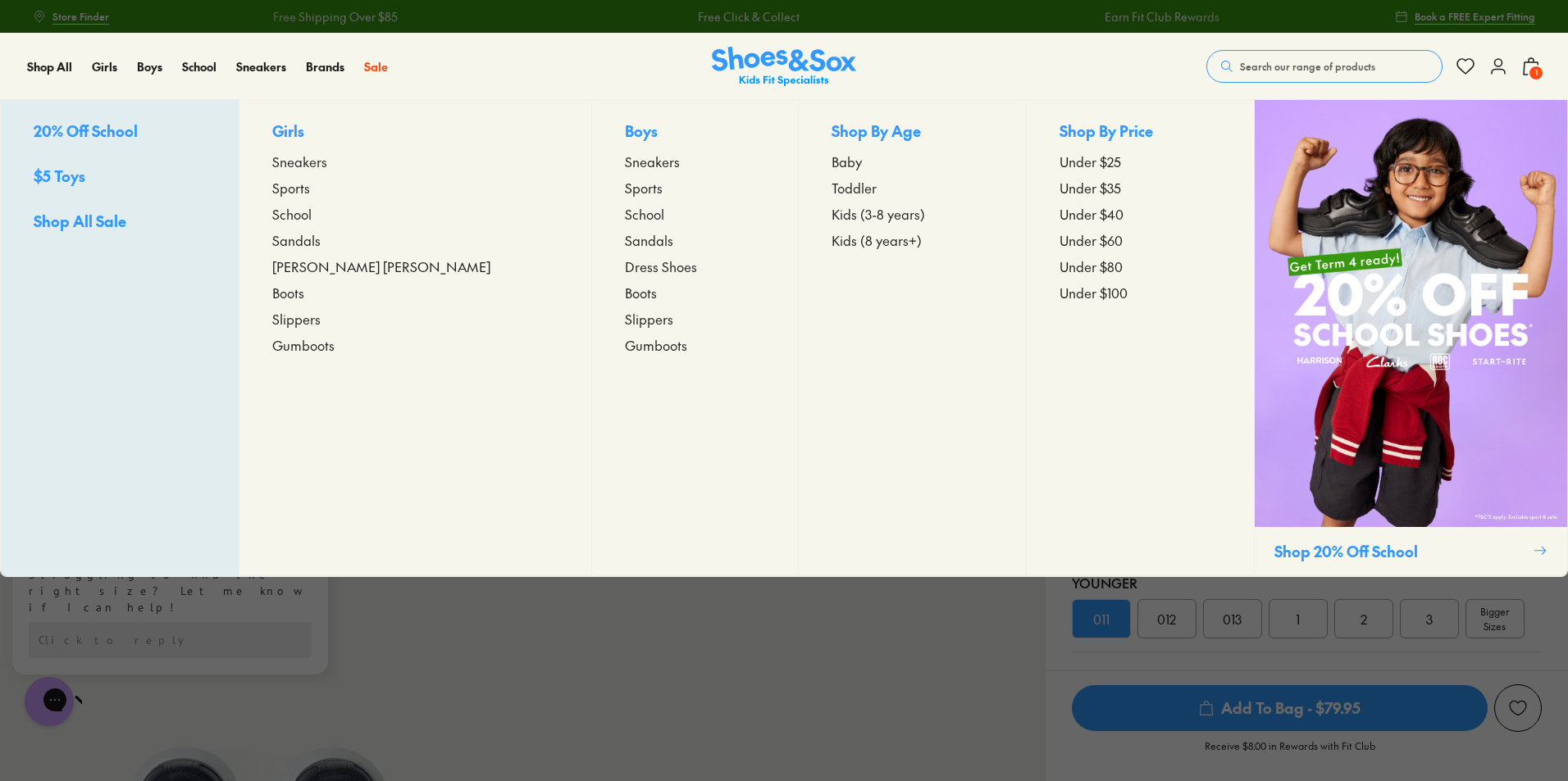
click at [625, 193] on span "Sports" at bounding box center [643, 188] width 37 height 20
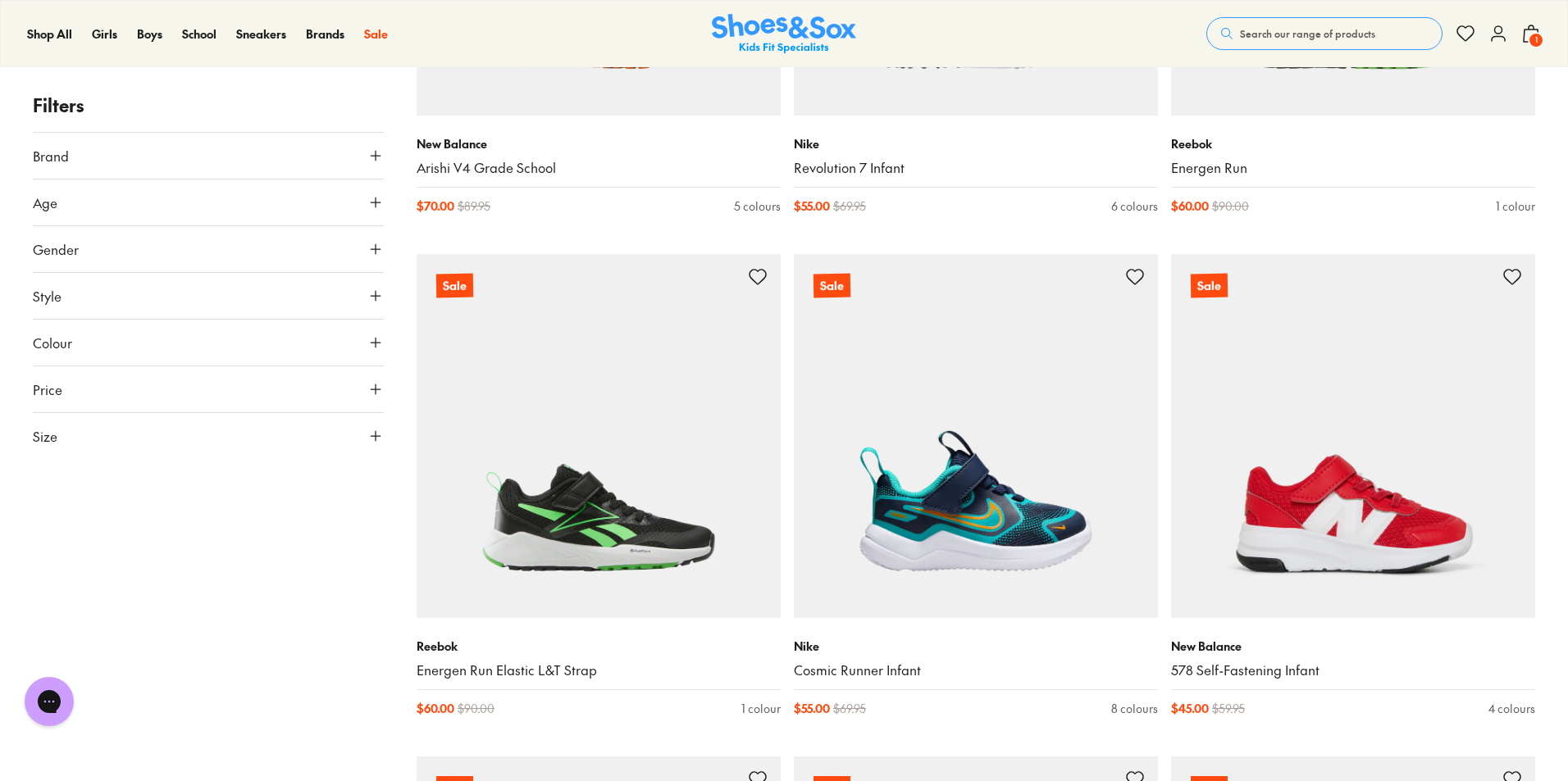
scroll to position [1394, 0]
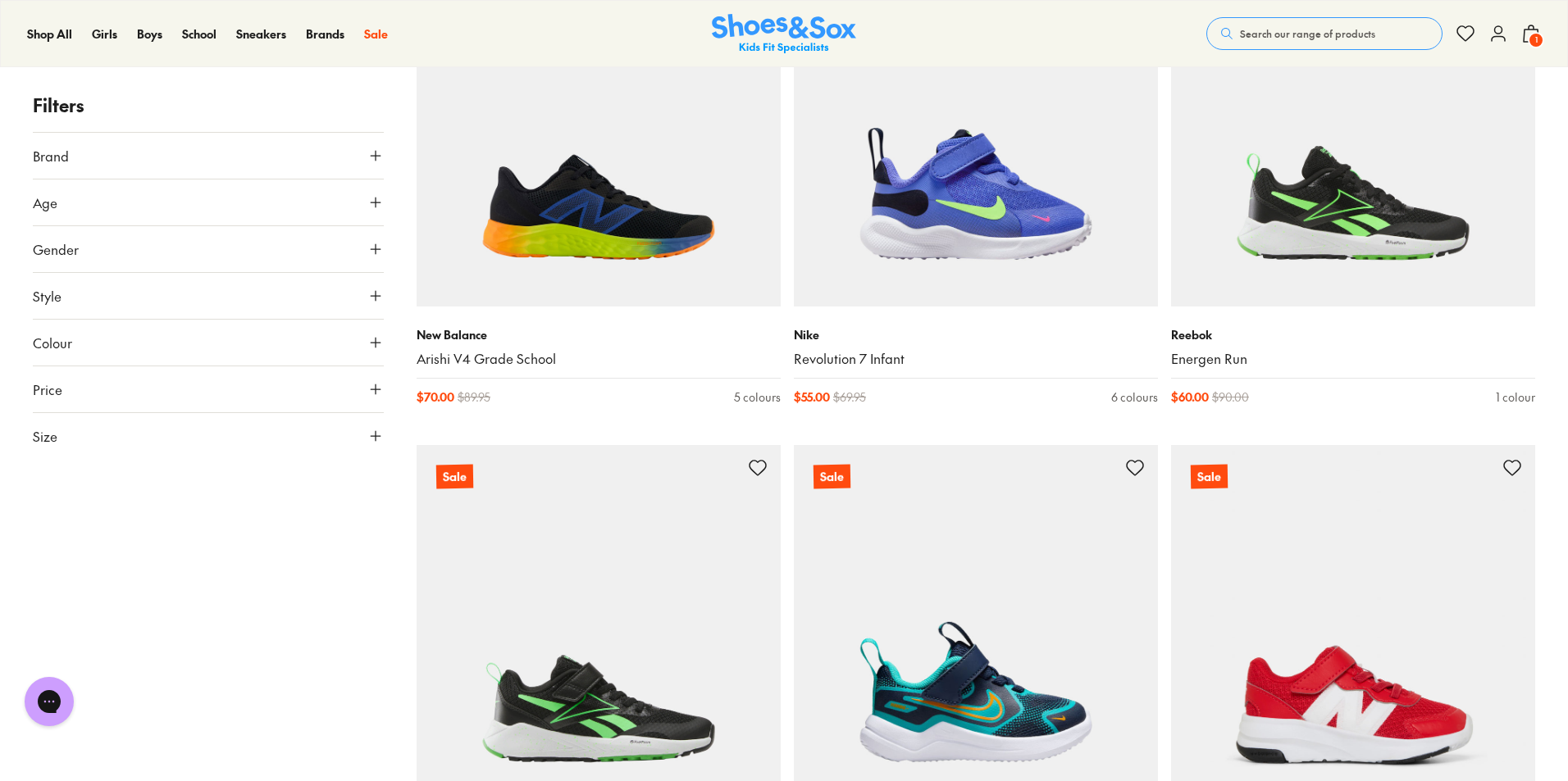
click at [669, 615] on img at bounding box center [599, 627] width 364 height 364
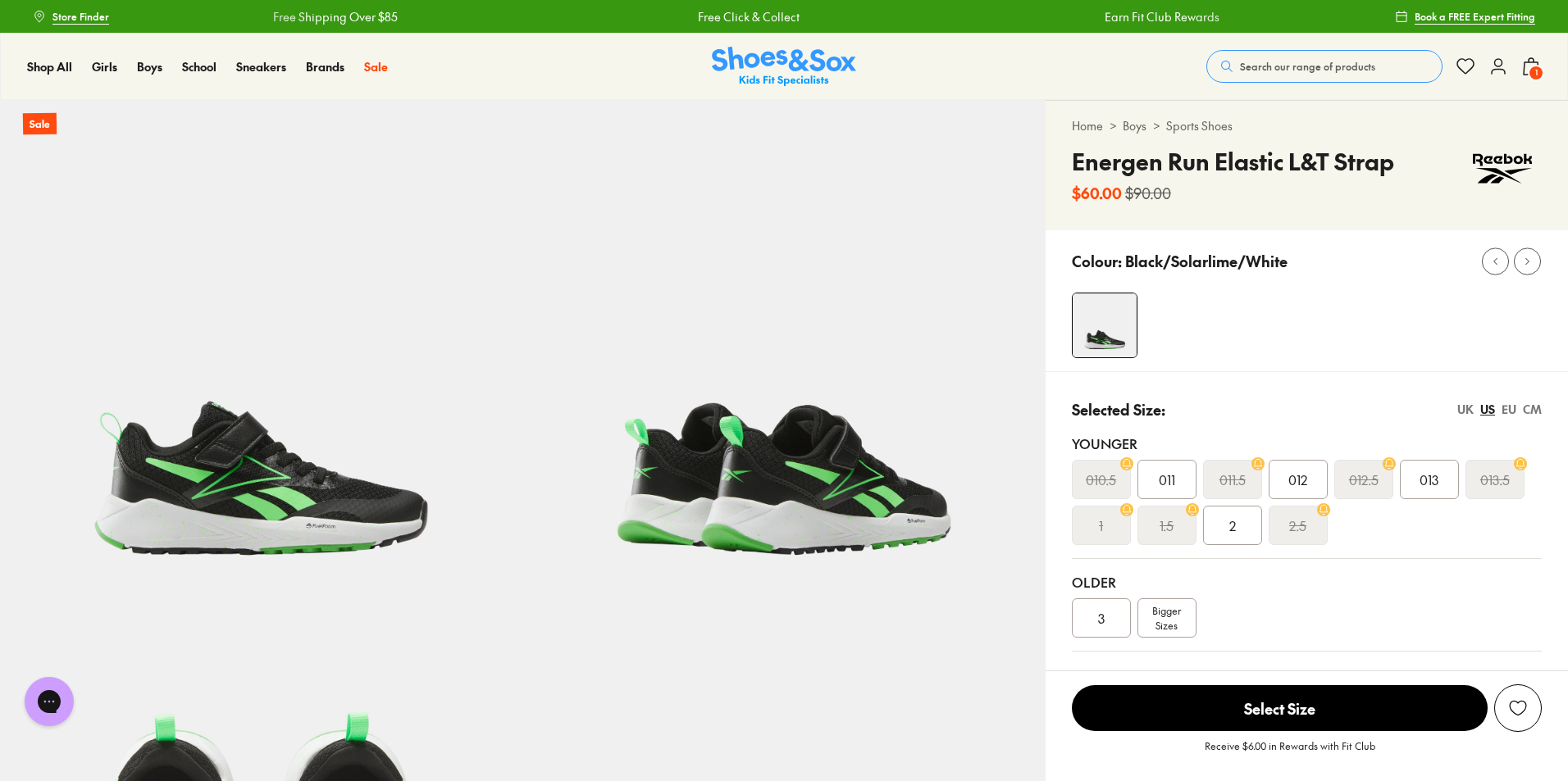
select select "*"
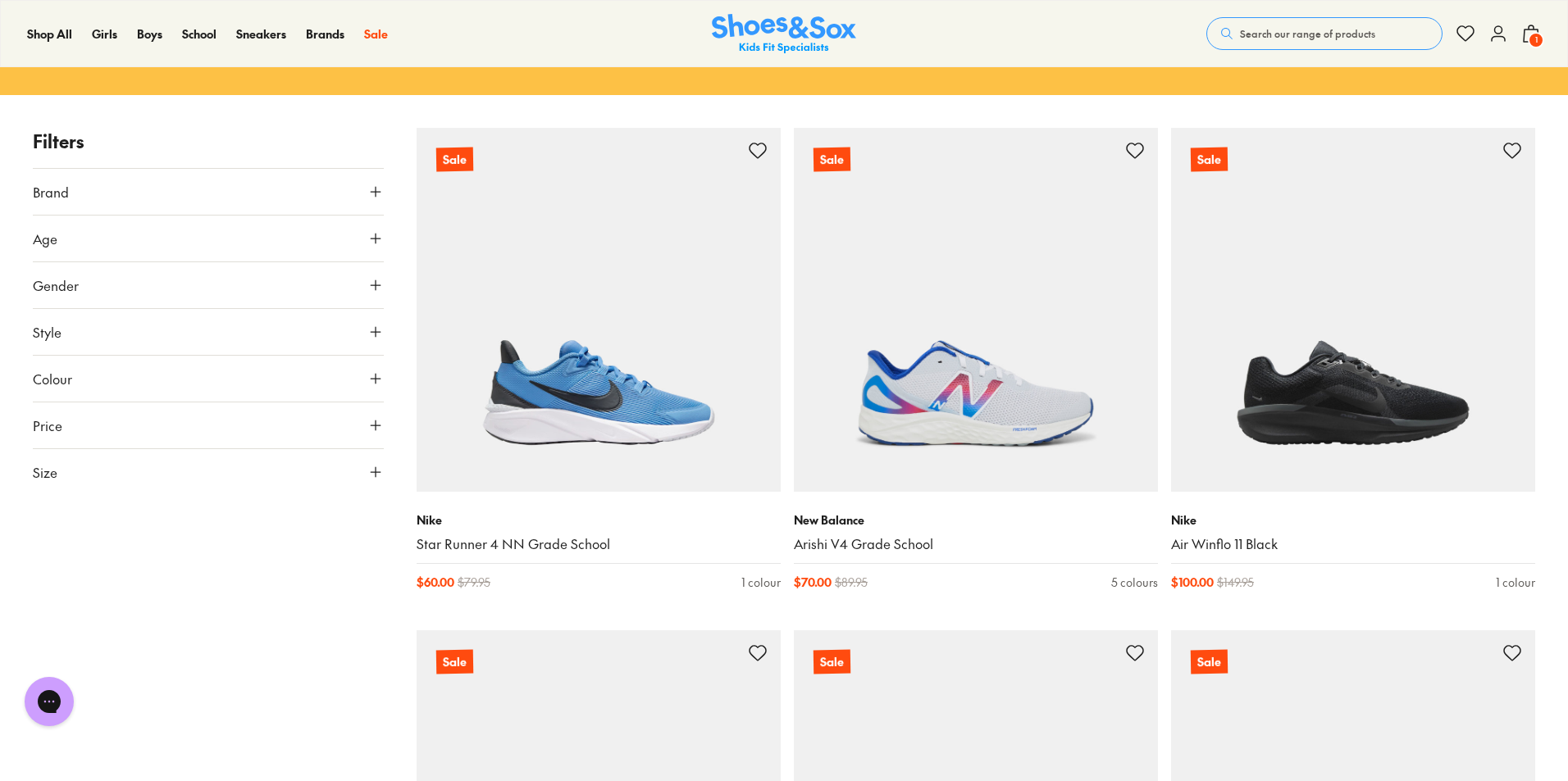
scroll to position [121, 0]
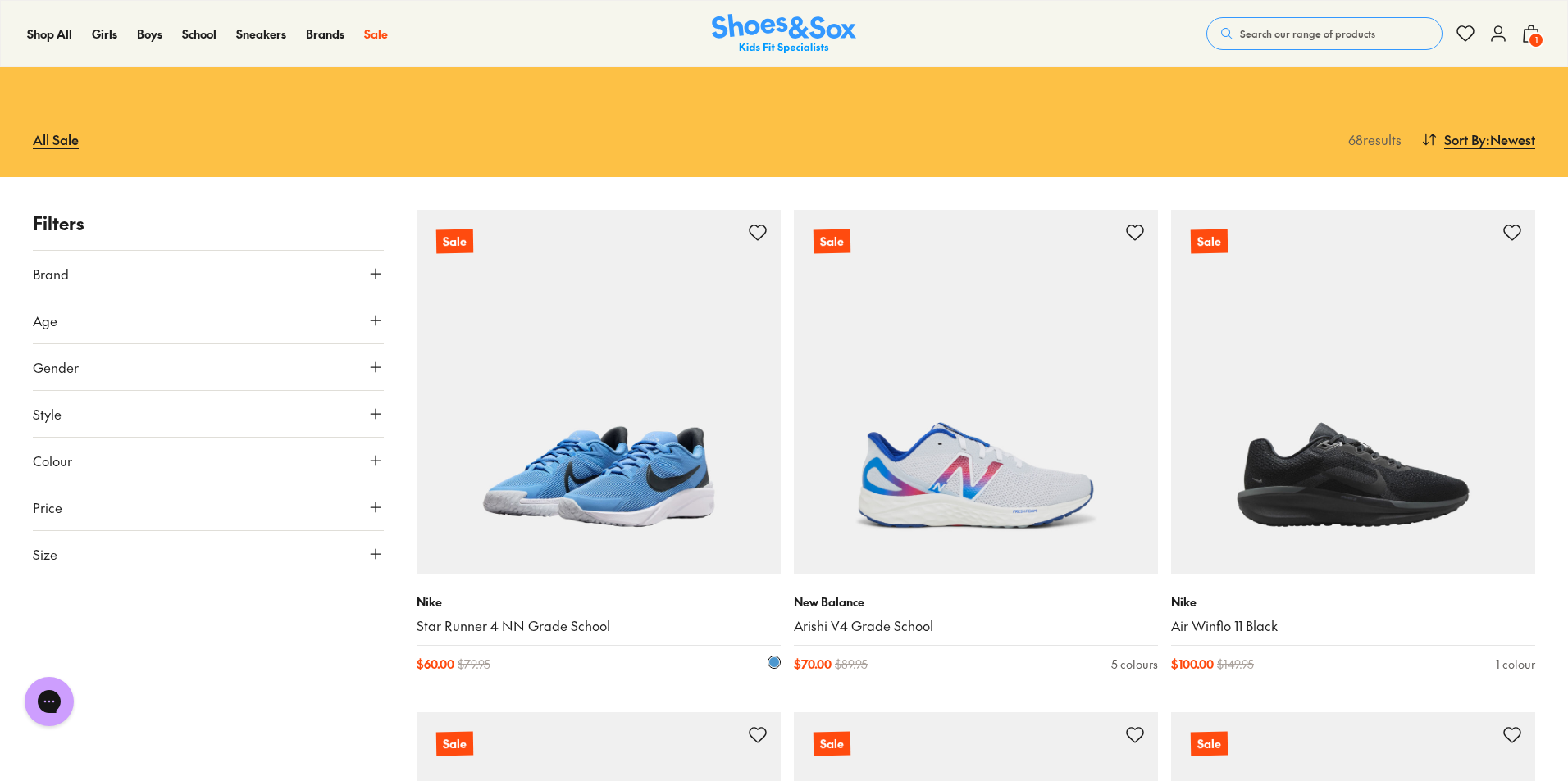
click at [557, 530] on img at bounding box center [599, 392] width 364 height 364
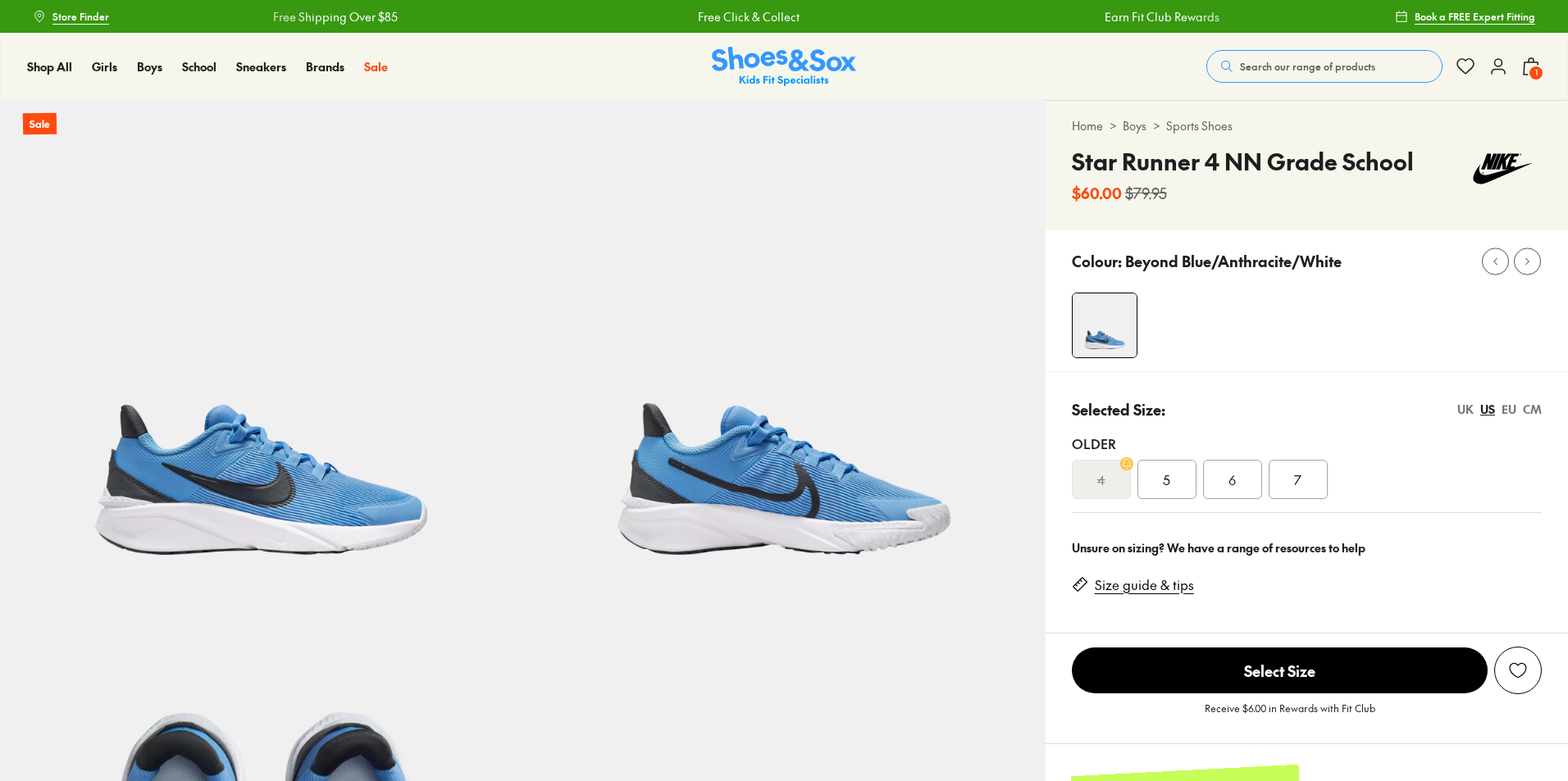
select select "*"
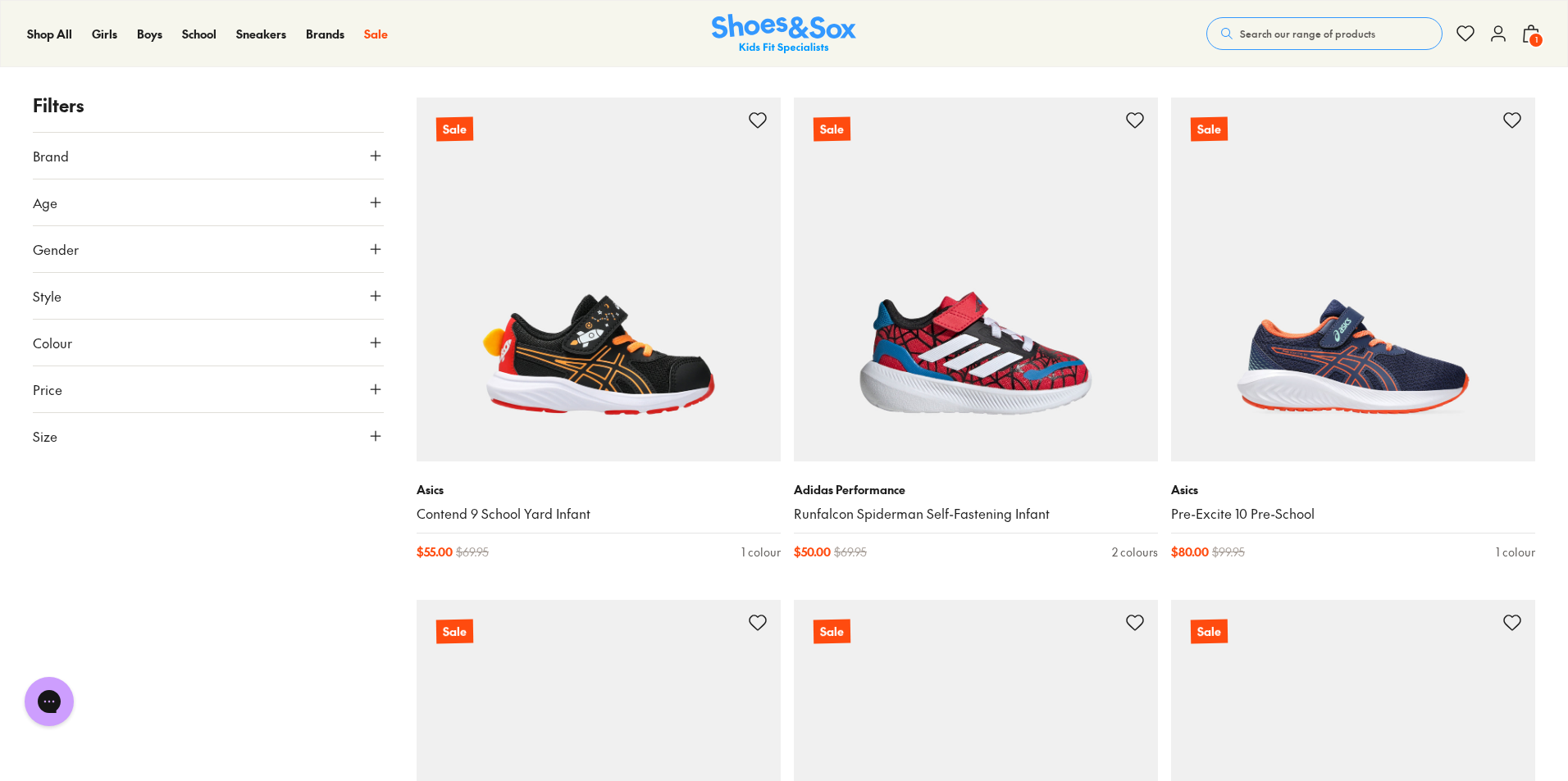
scroll to position [3779, 0]
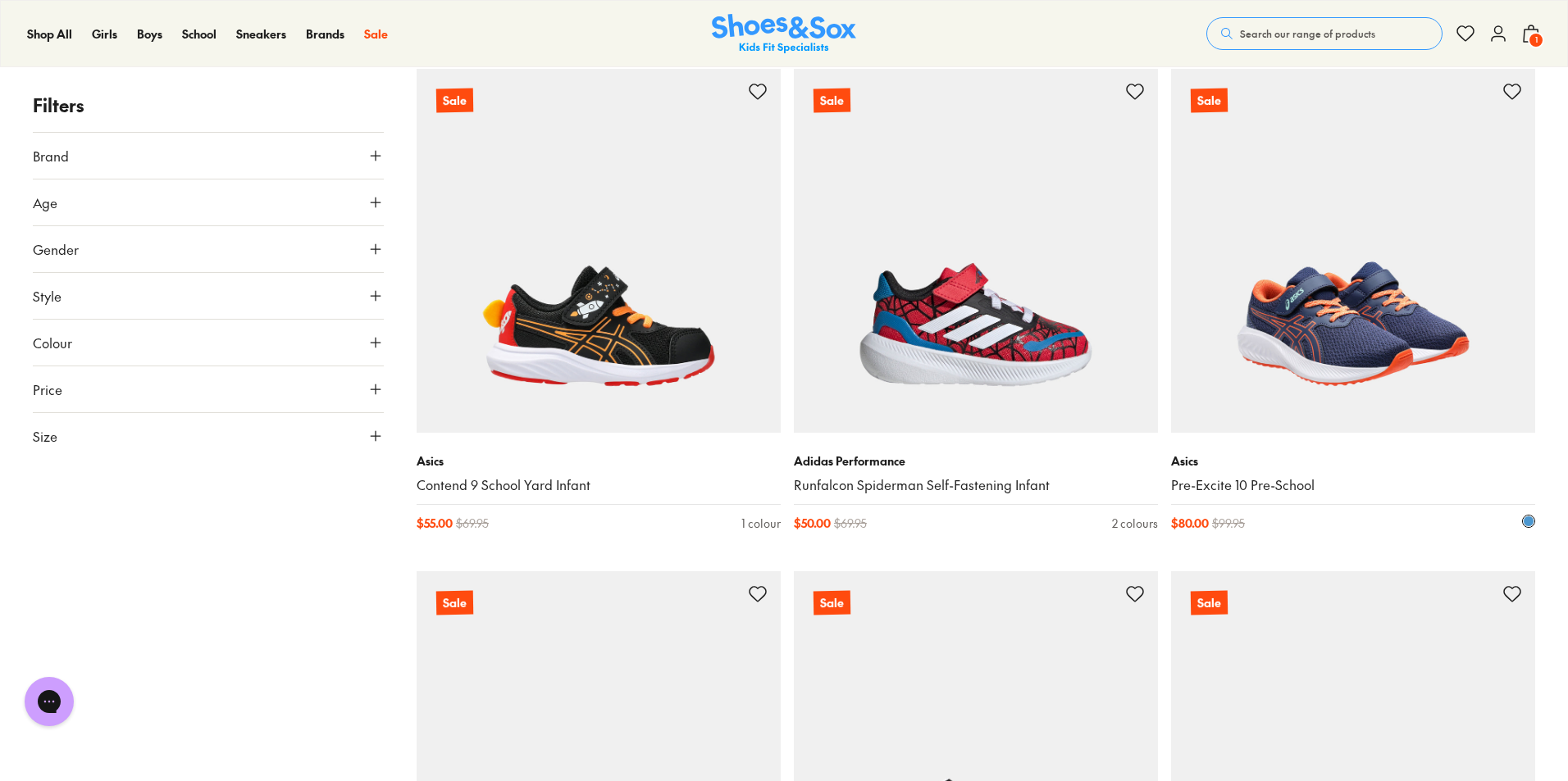
click at [1322, 335] on img at bounding box center [1353, 251] width 364 height 364
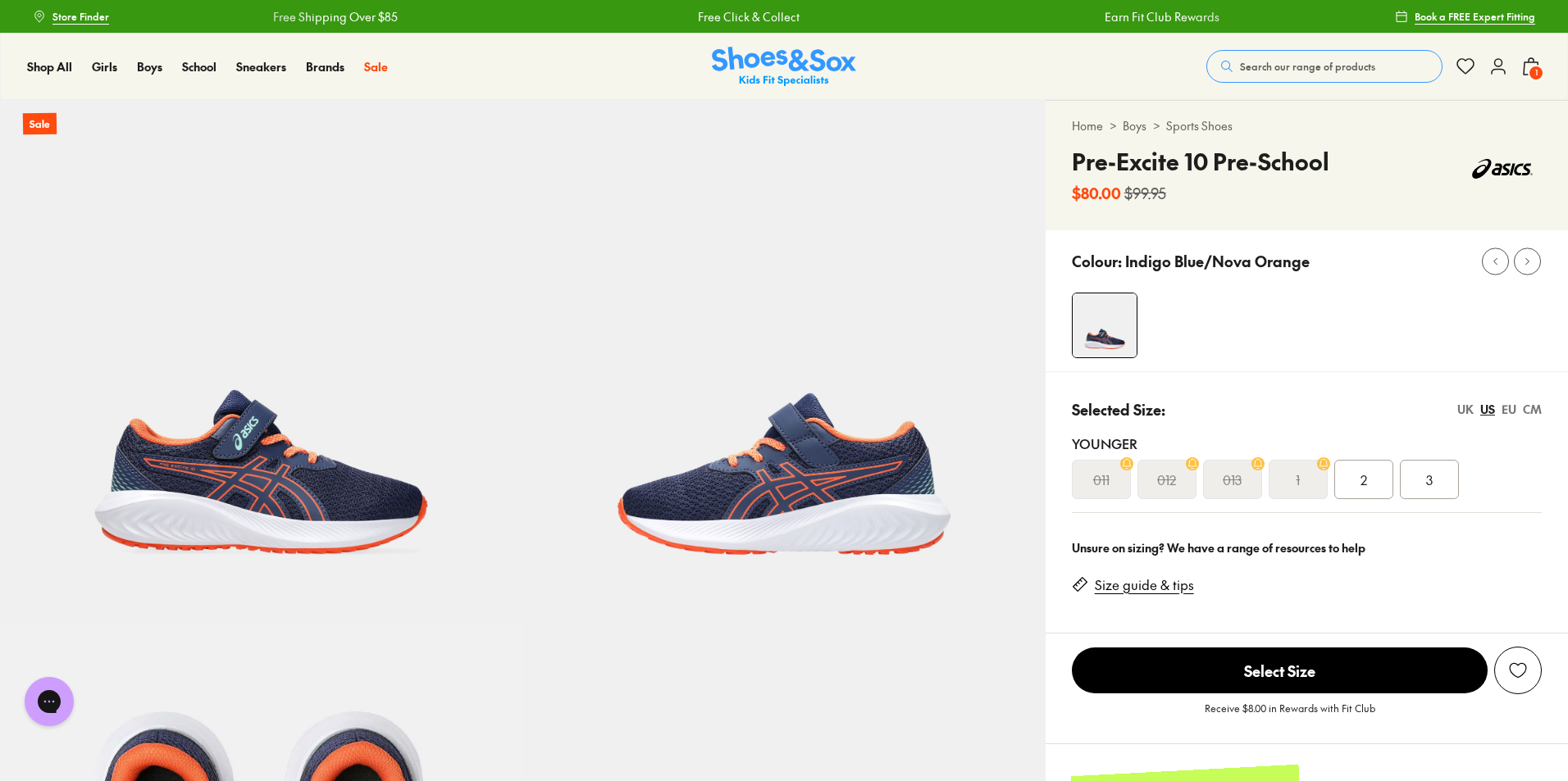
select select "*"
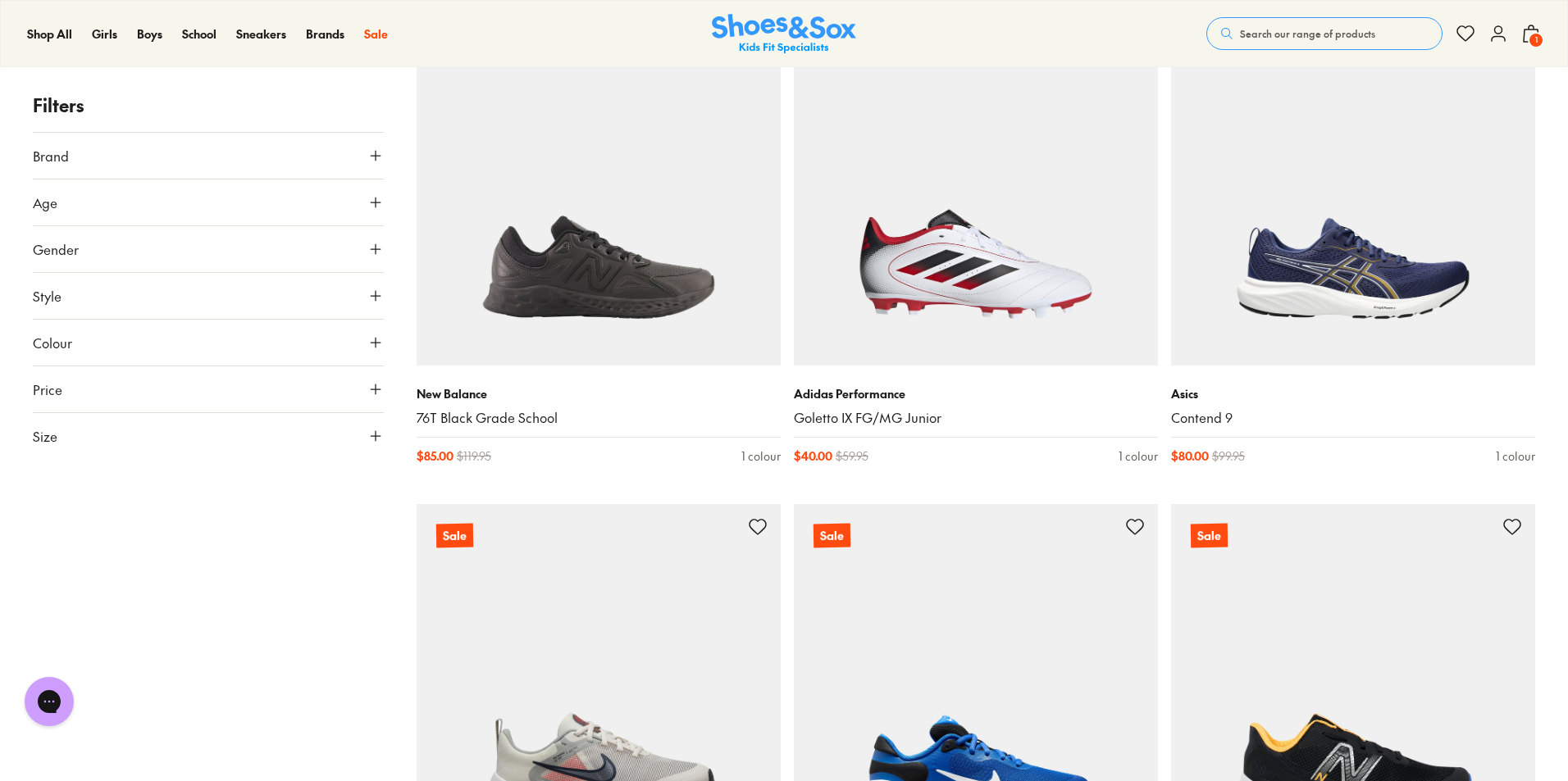
scroll to position [4591, 0]
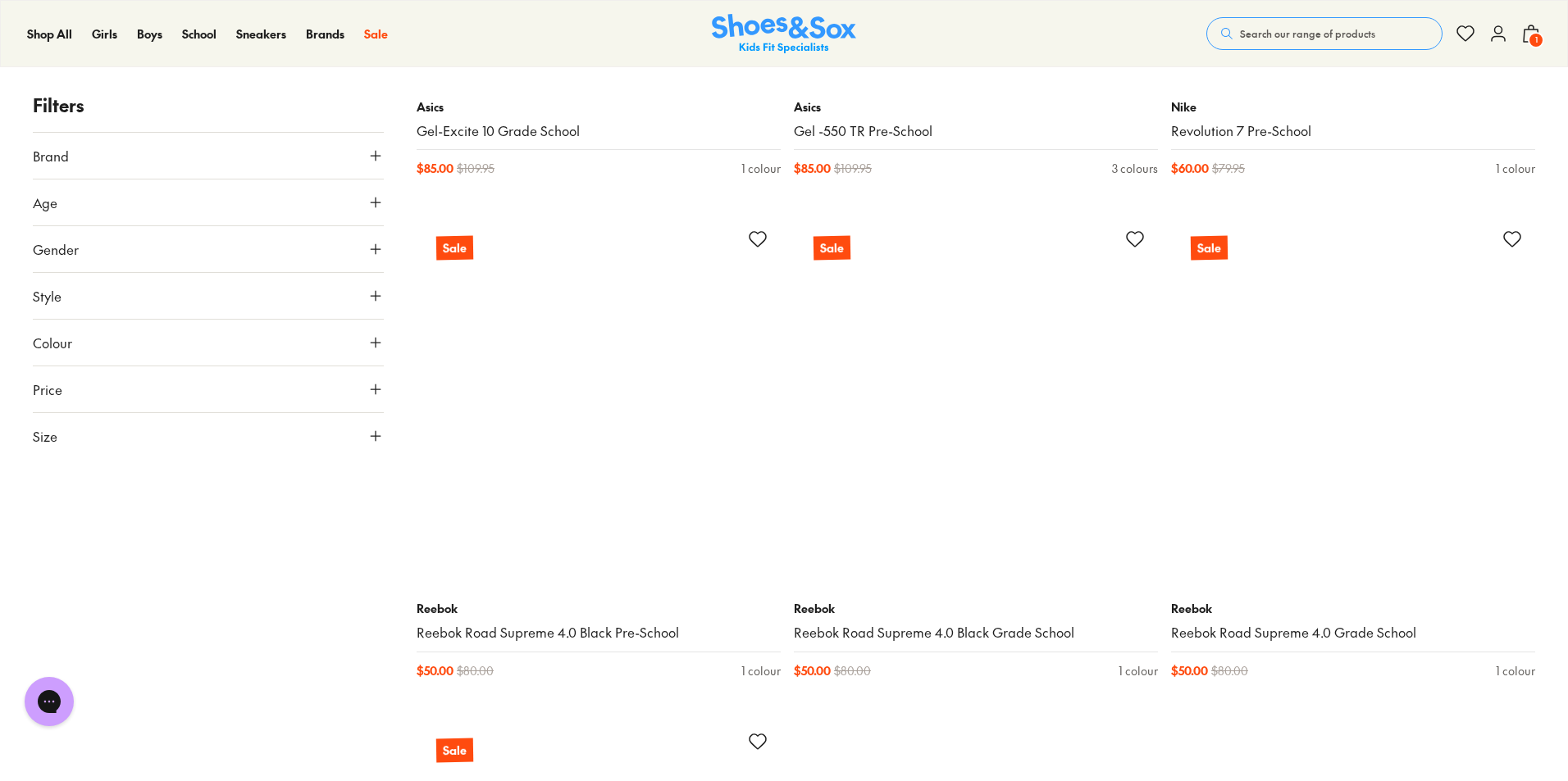
scroll to position [10165, 0]
